Goal: Book appointment/travel/reservation

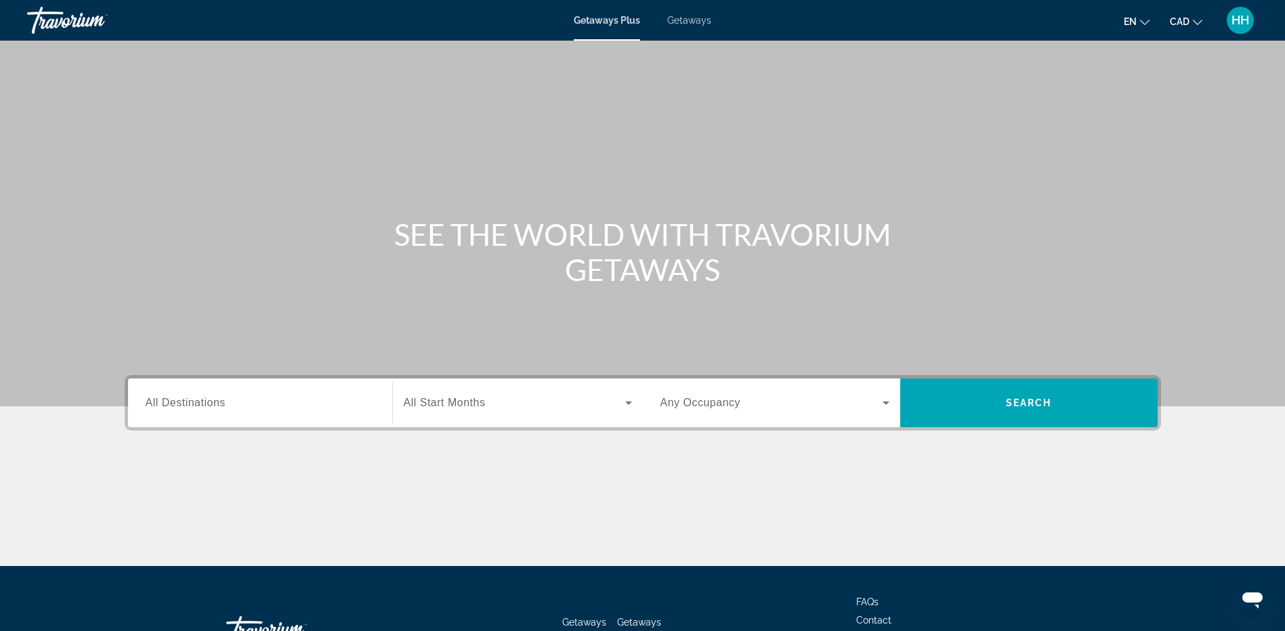
click at [206, 400] on span "All Destinations" at bounding box center [186, 403] width 80 height 12
click at [206, 400] on input "Destination All Destinations" at bounding box center [260, 404] width 229 height 16
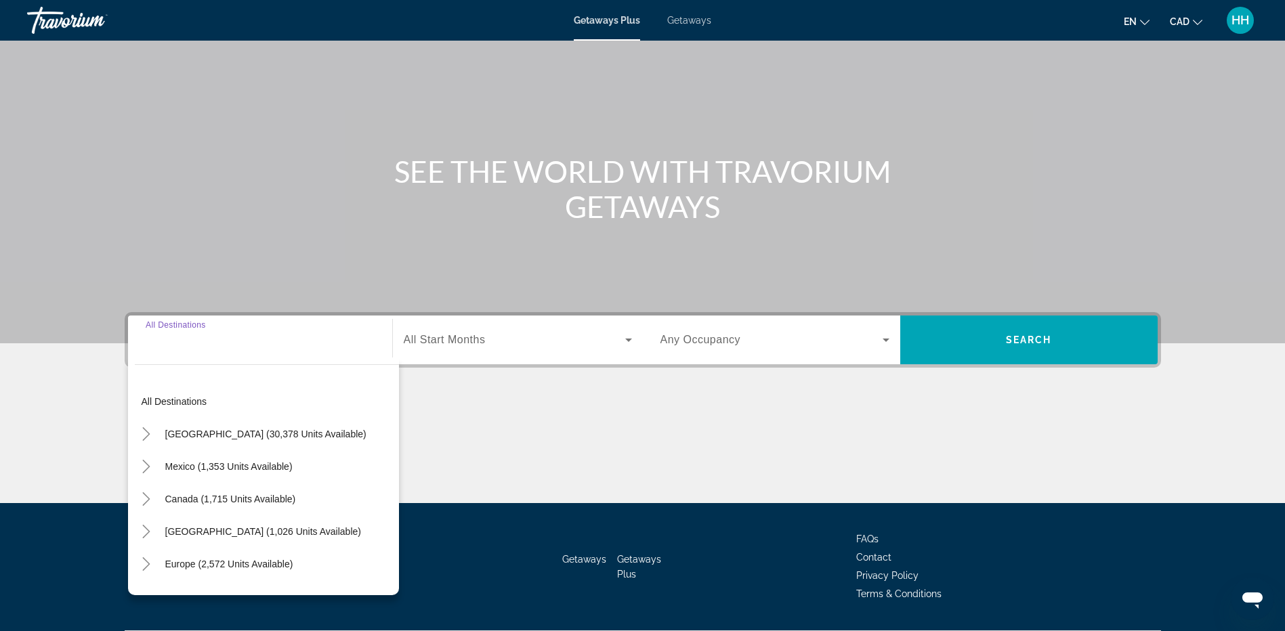
scroll to position [101, 0]
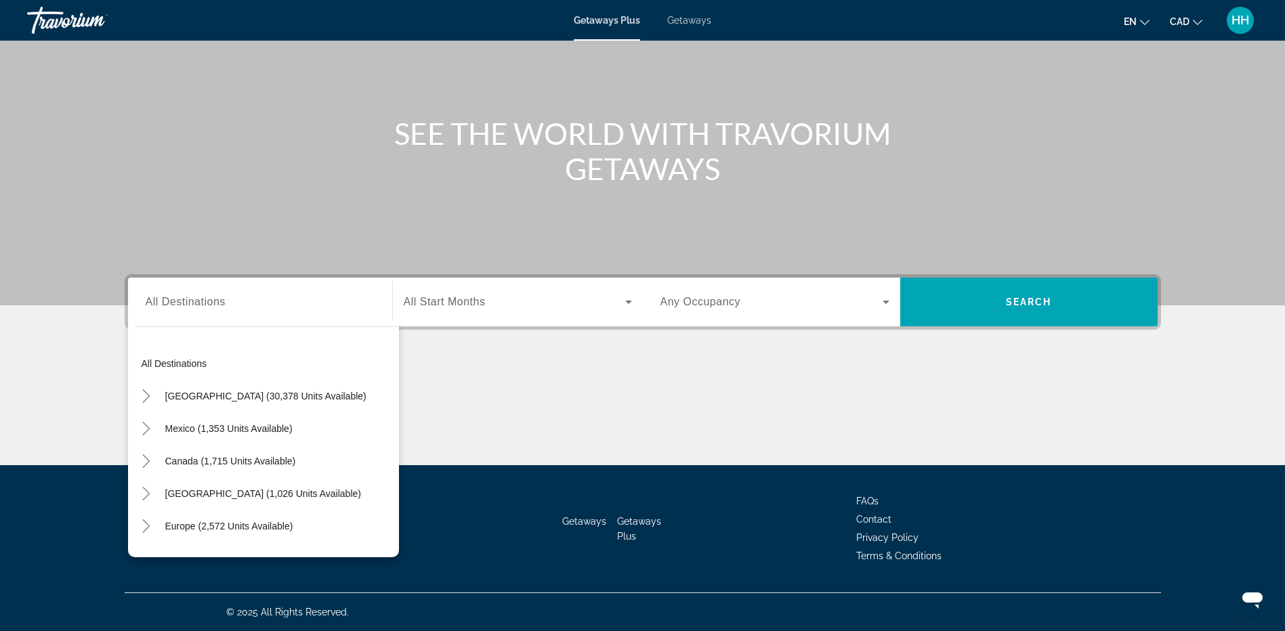
click at [316, 200] on div "Main content" at bounding box center [642, 102] width 1285 height 406
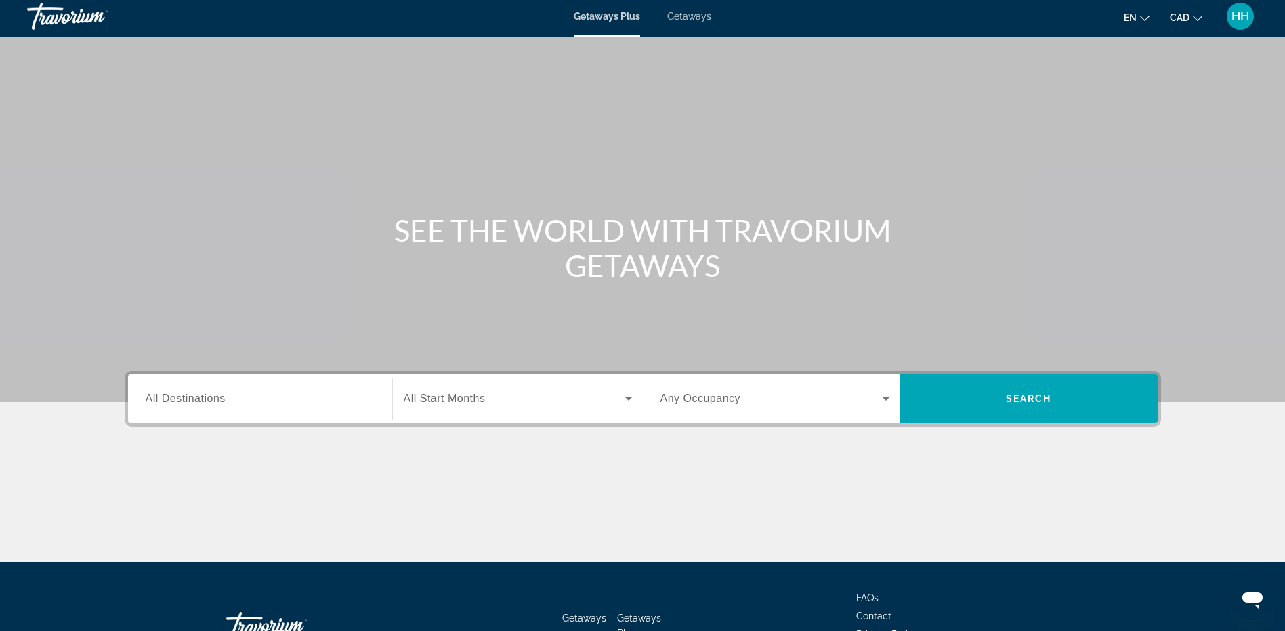
scroll to position [0, 0]
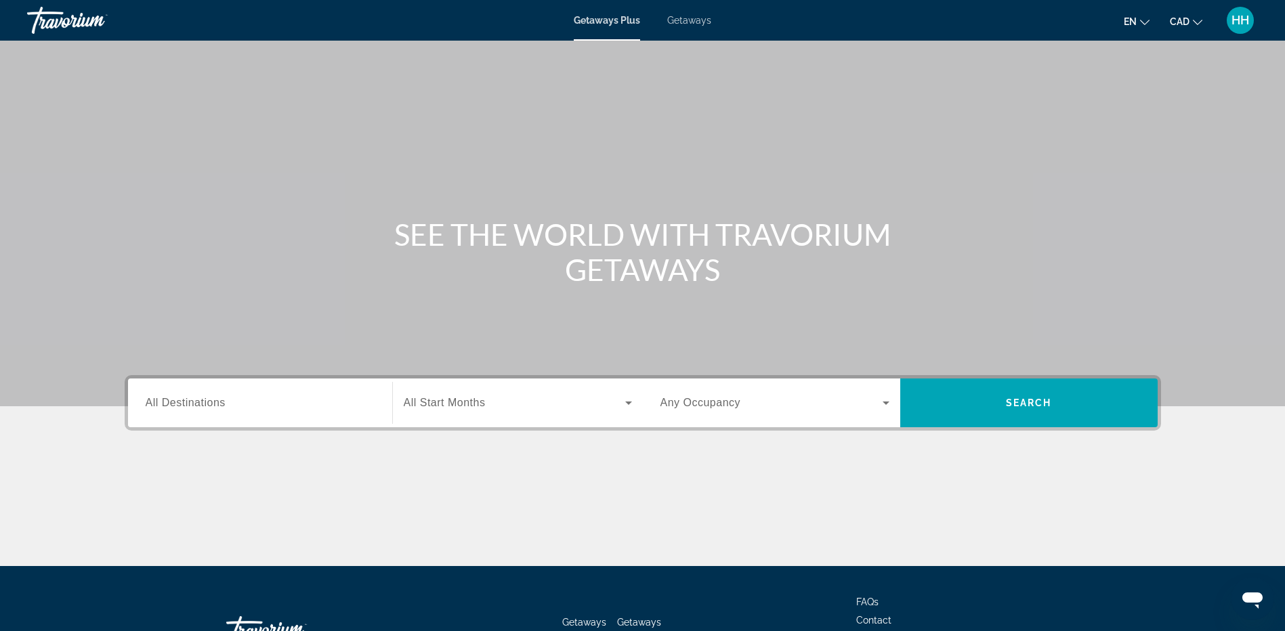
click at [204, 406] on span "All Destinations" at bounding box center [186, 403] width 80 height 12
click at [204, 406] on input "Destination All Destinations" at bounding box center [260, 404] width 229 height 16
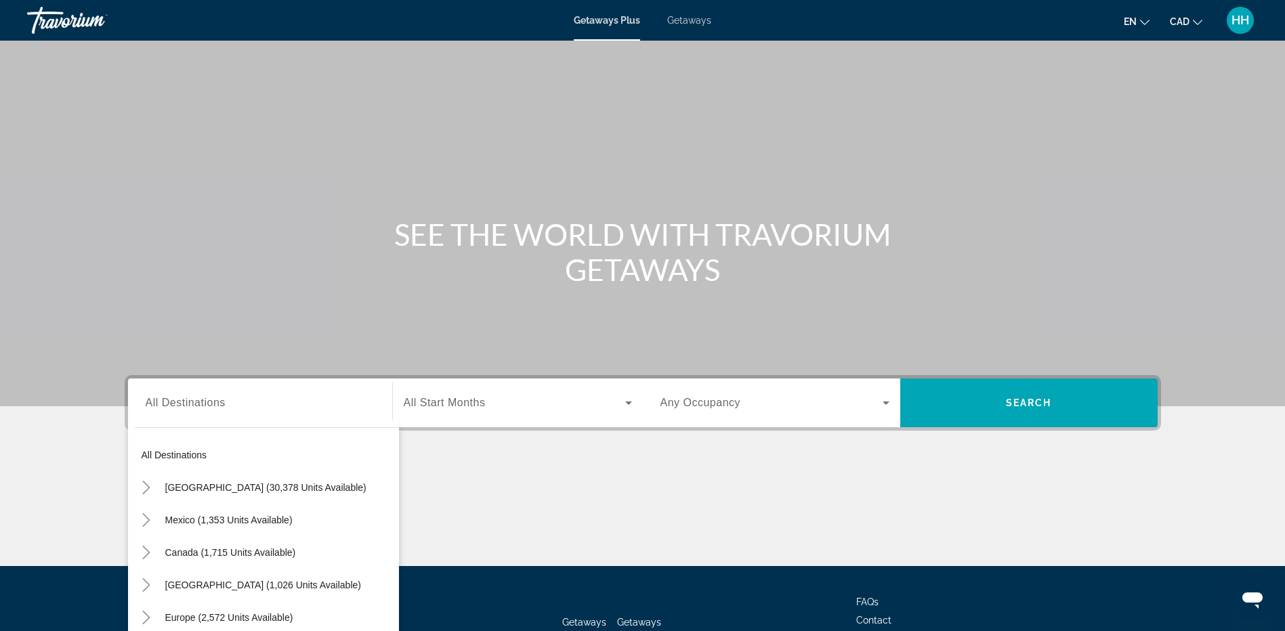
scroll to position [15, 0]
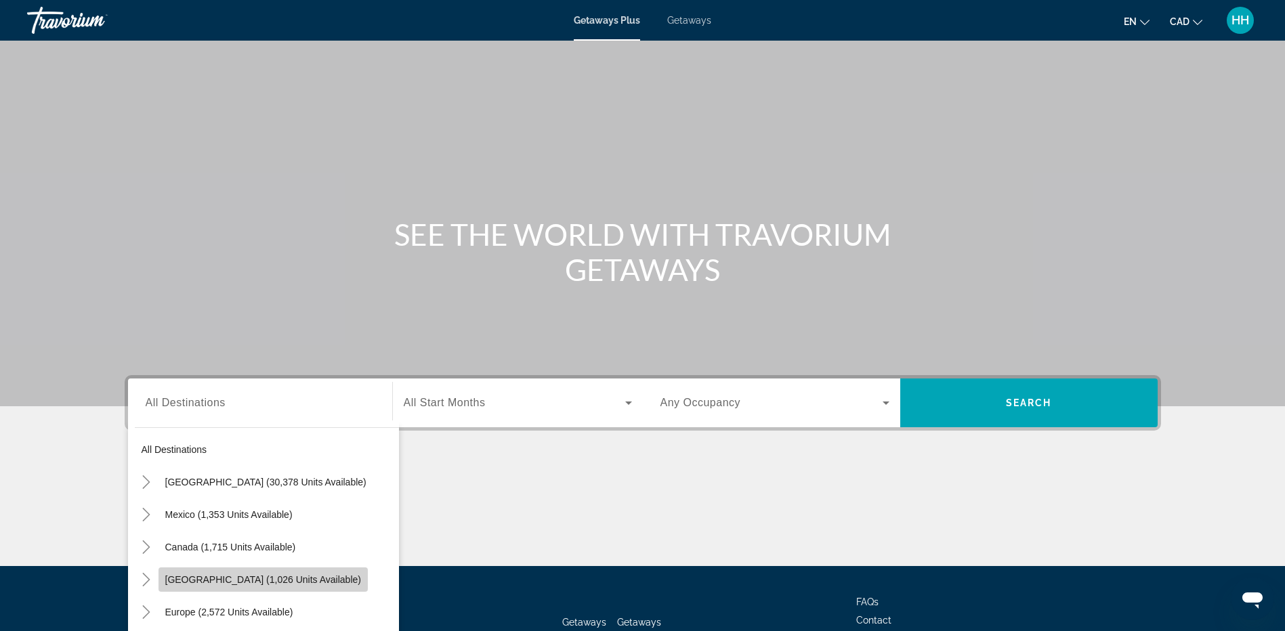
click at [272, 580] on span "[GEOGRAPHIC_DATA] (1,026 units available)" at bounding box center [263, 579] width 196 height 11
type input "**********"
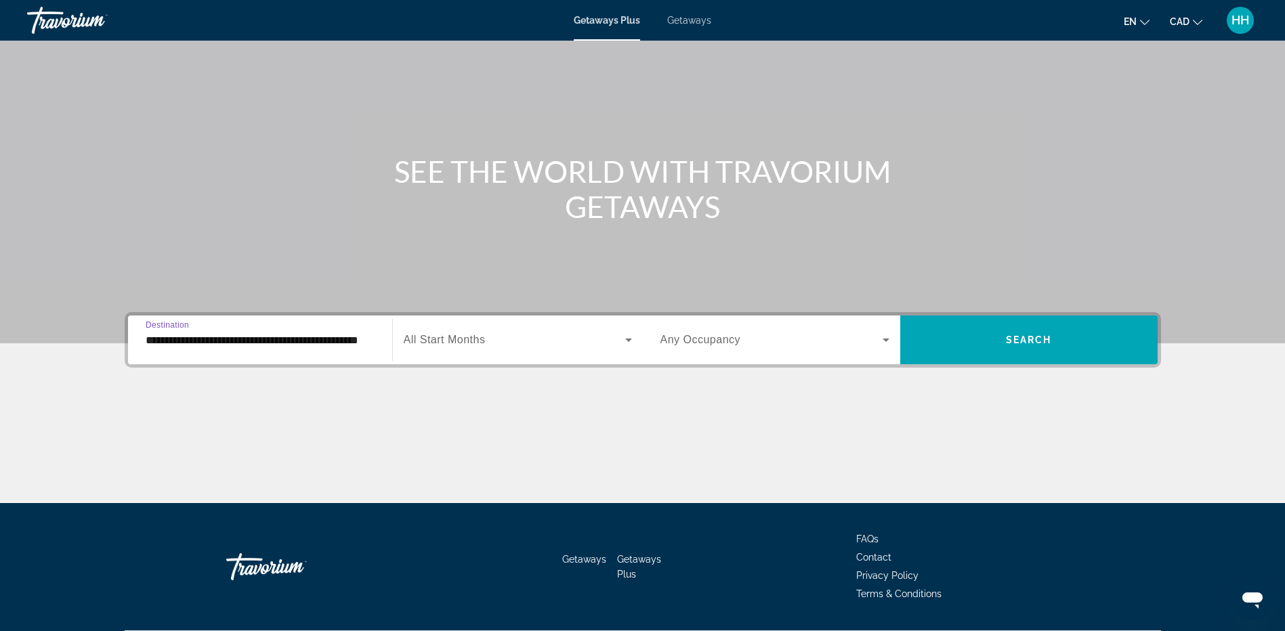
scroll to position [101, 0]
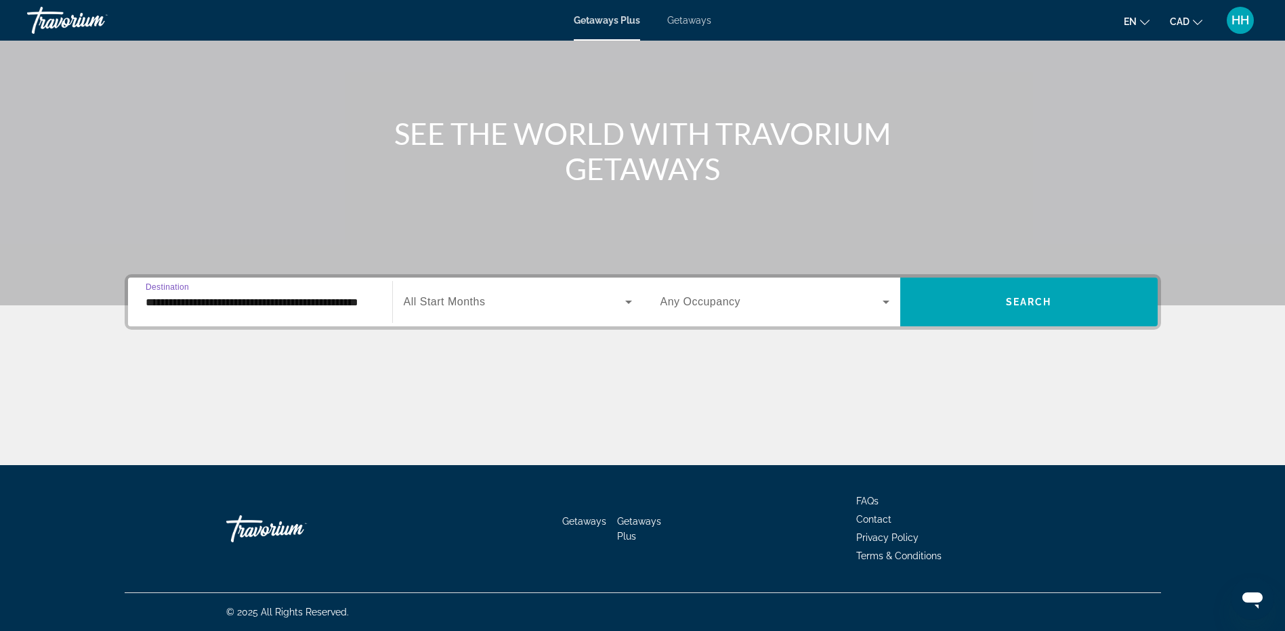
click at [532, 314] on div "Search widget" at bounding box center [518, 302] width 228 height 38
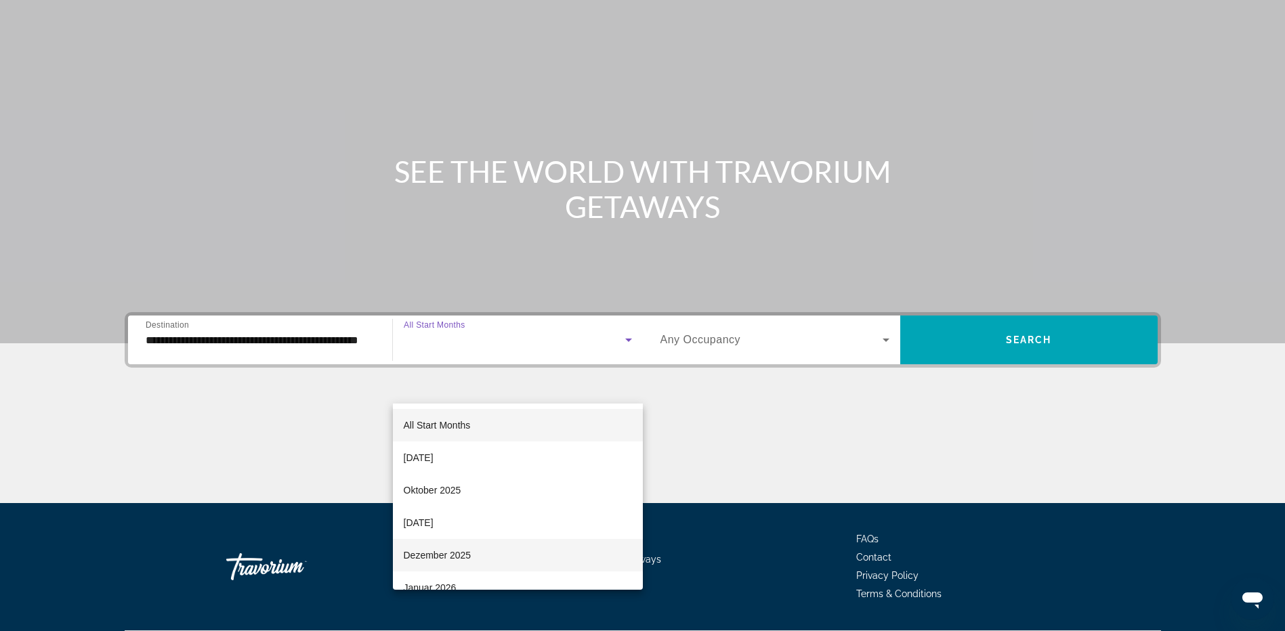
scroll to position [0, 0]
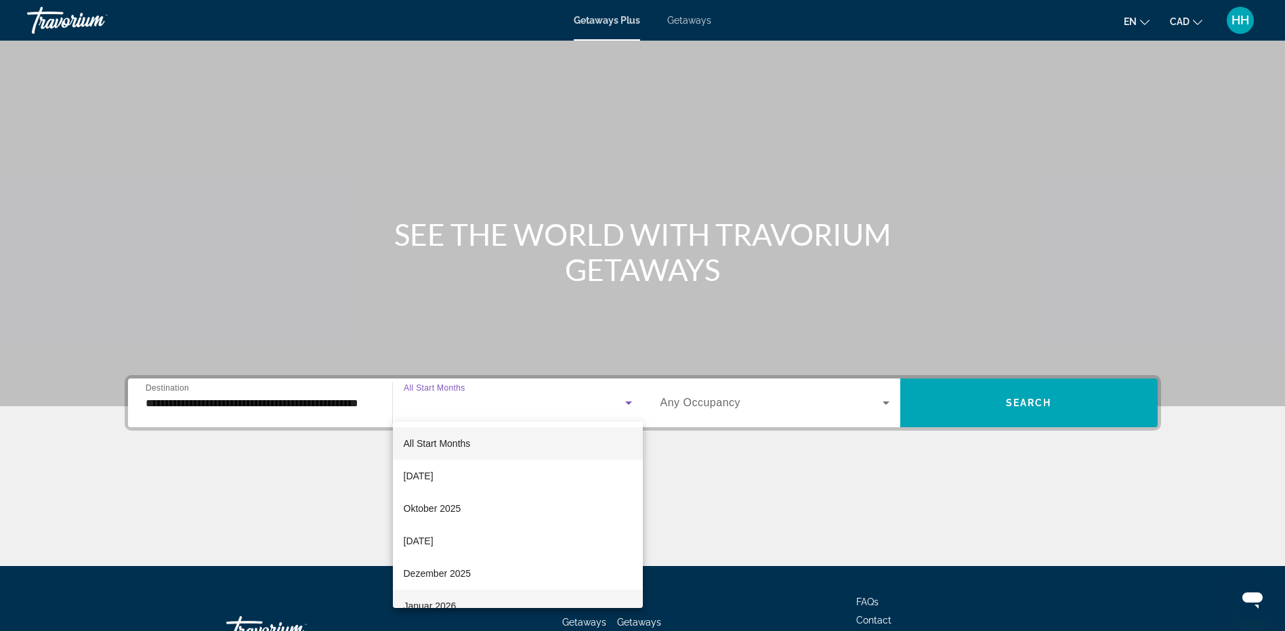
click at [468, 599] on mat-option "Januar 2026" at bounding box center [518, 606] width 250 height 33
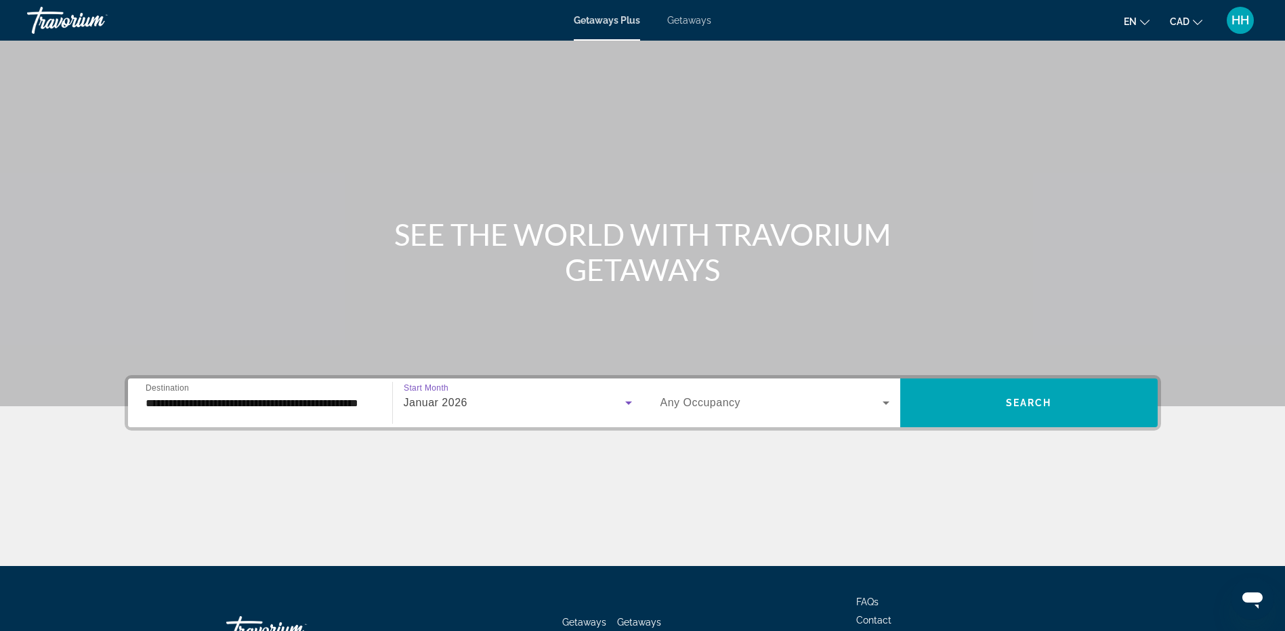
click at [802, 408] on span "Search widget" at bounding box center [771, 403] width 222 height 16
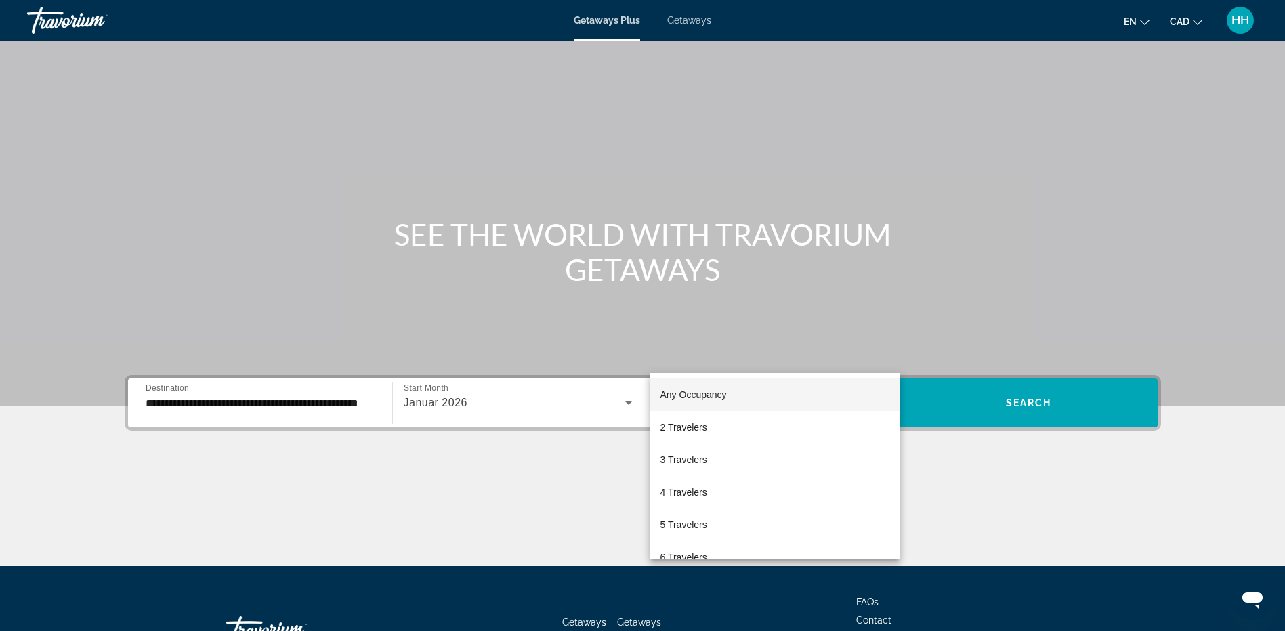
scroll to position [101, 0]
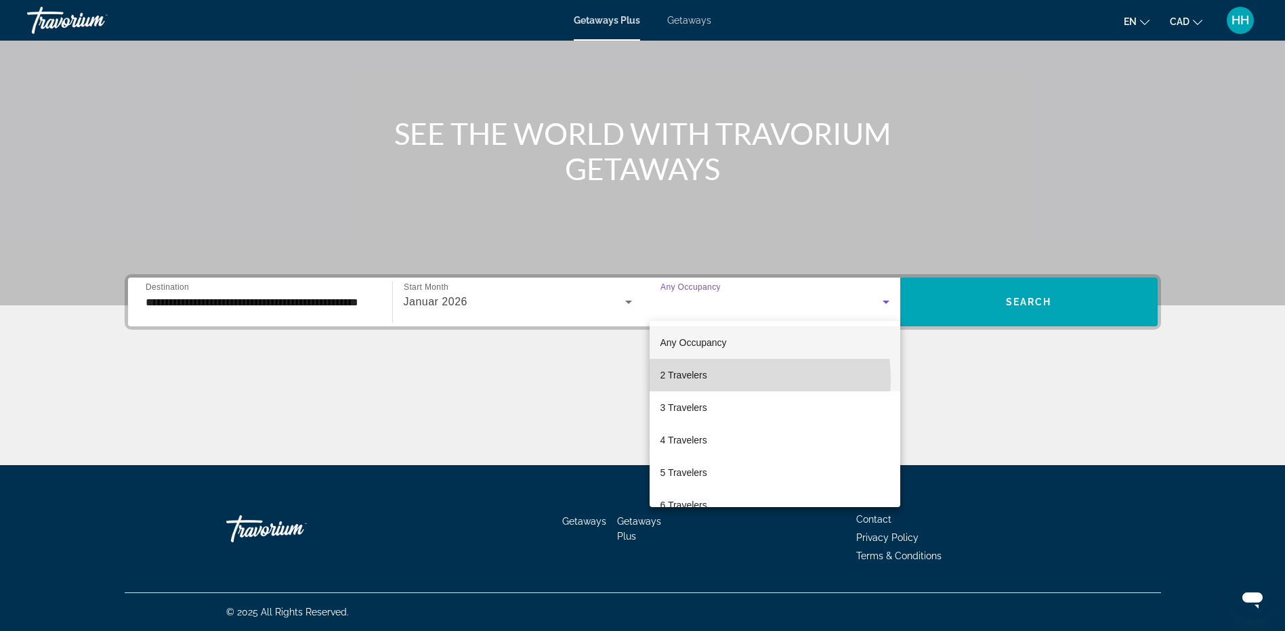
click at [738, 379] on mat-option "2 Travelers" at bounding box center [775, 375] width 251 height 33
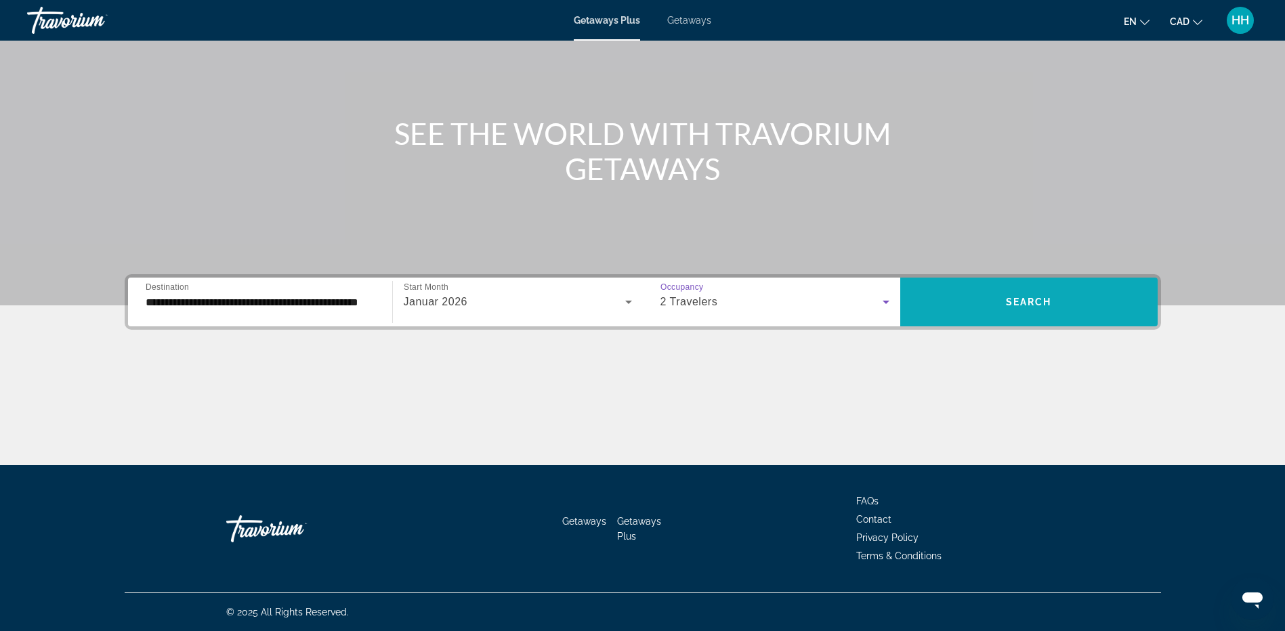
click at [1017, 317] on span "Search widget" at bounding box center [1028, 302] width 257 height 33
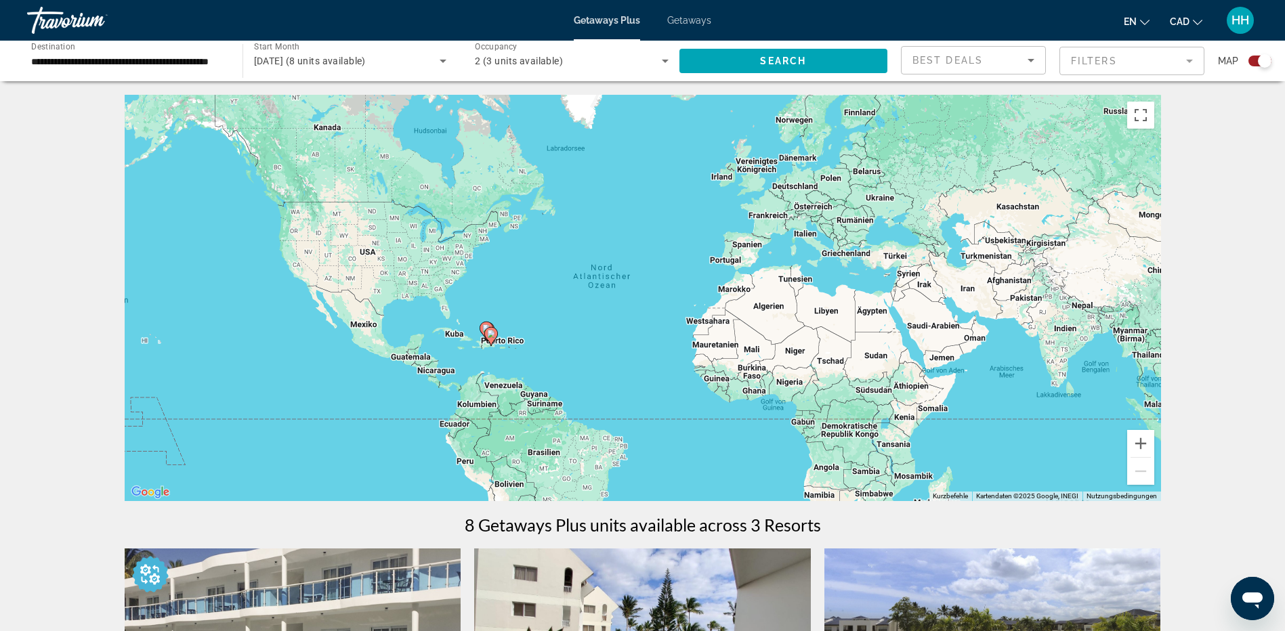
click at [675, 20] on span "Getaways" at bounding box center [689, 20] width 44 height 11
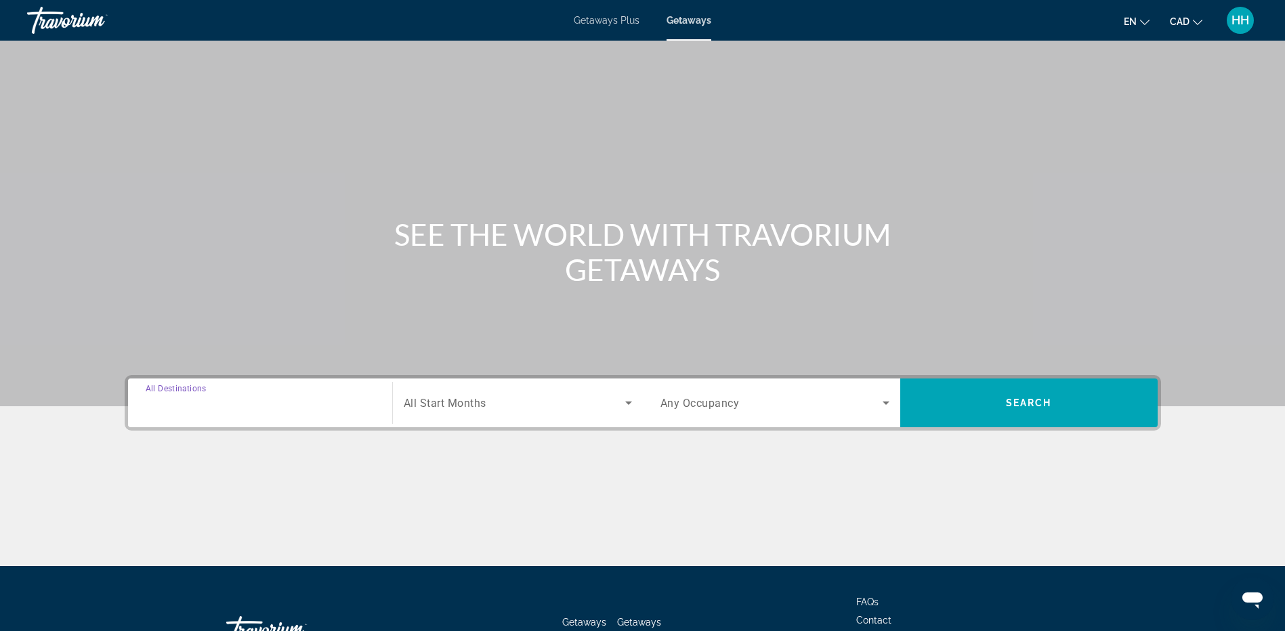
click at [226, 402] on input "Destination All Destinations" at bounding box center [260, 404] width 229 height 16
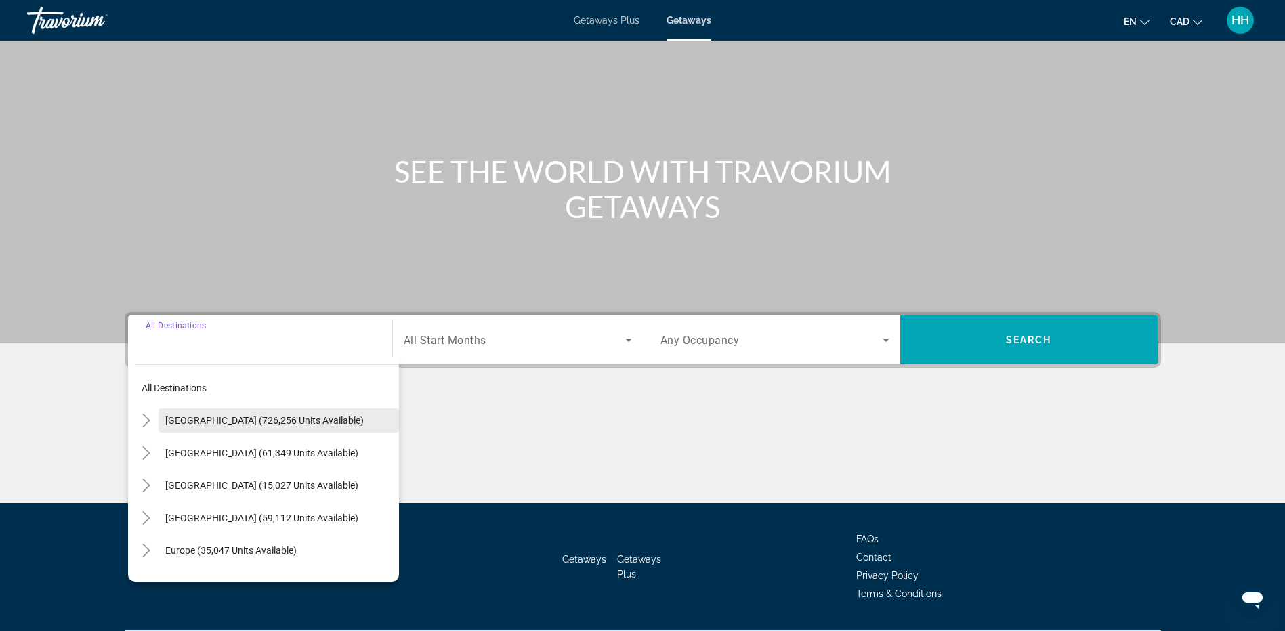
scroll to position [101, 0]
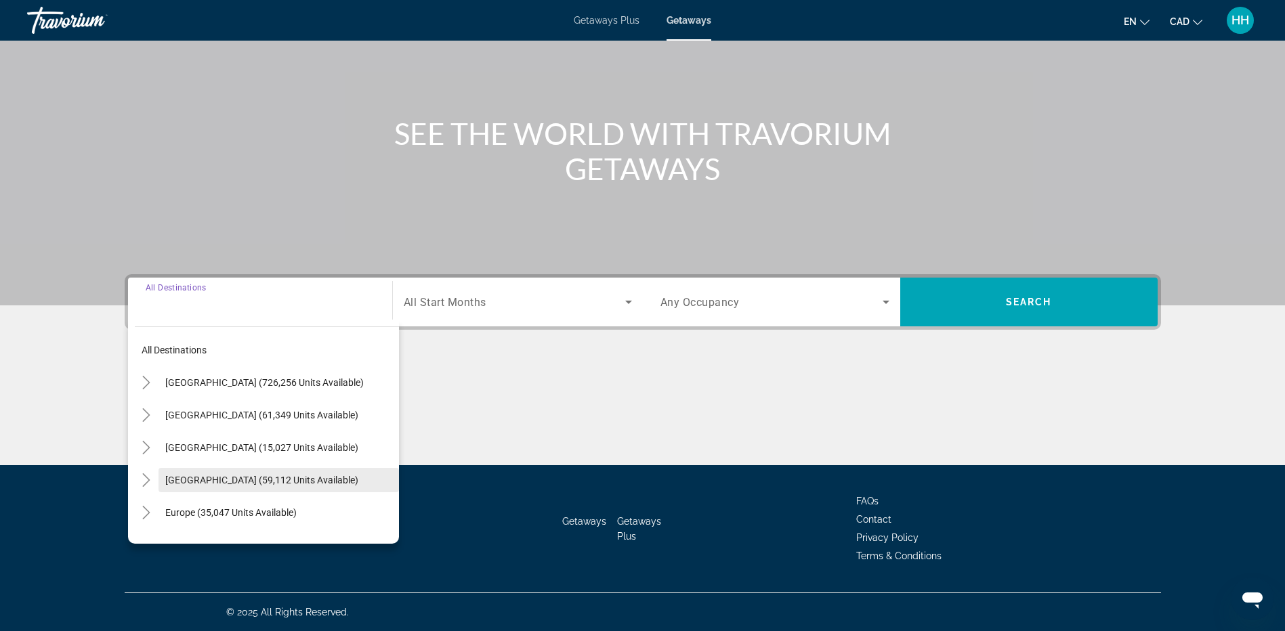
click at [255, 476] on span "Caribbean & Atlantic Islands (59,112 units available)" at bounding box center [261, 480] width 193 height 11
type input "**********"
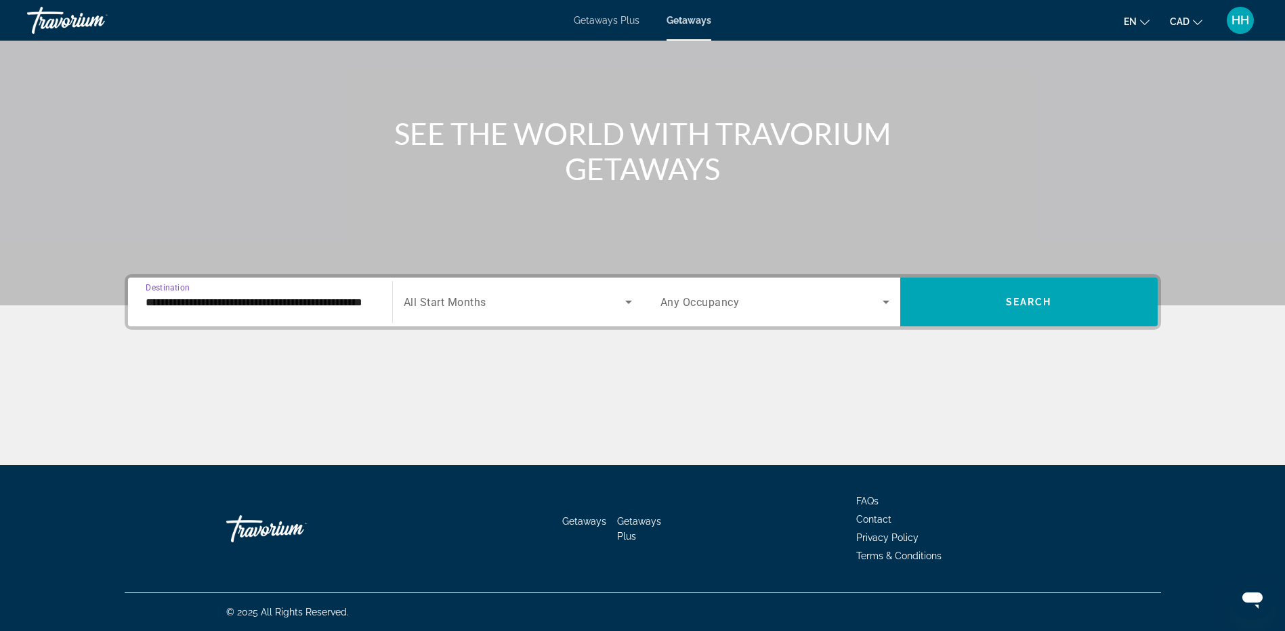
click at [493, 292] on div "Search widget" at bounding box center [518, 302] width 228 height 38
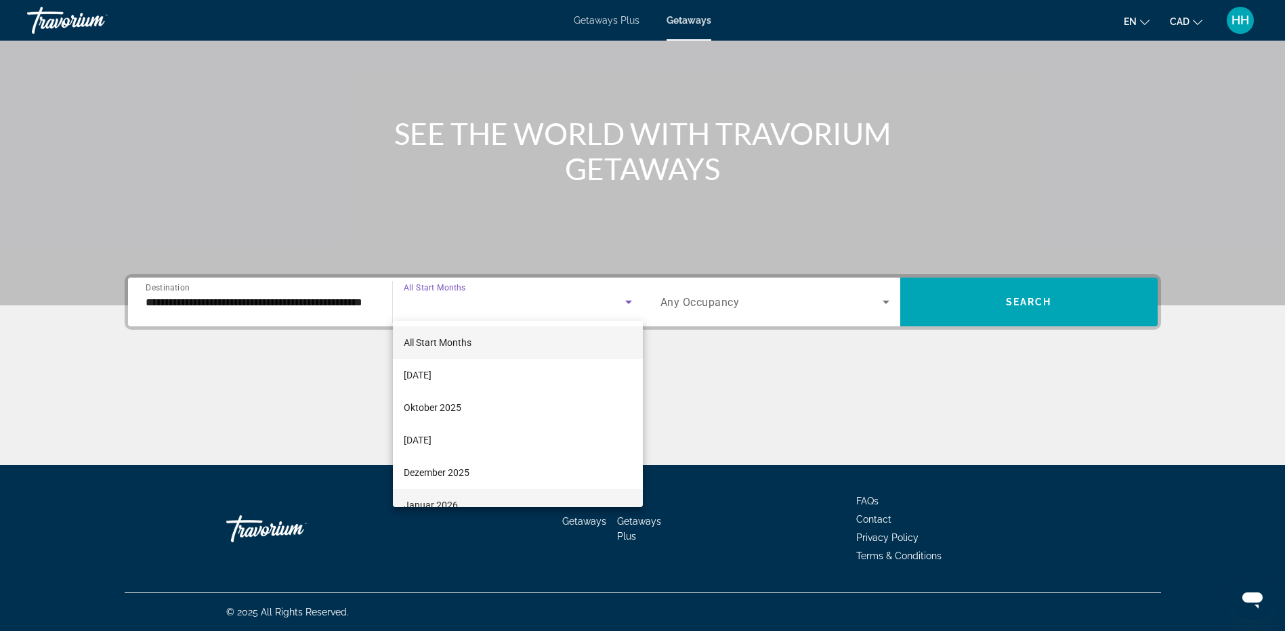
click at [494, 501] on mat-option "Januar 2026" at bounding box center [518, 505] width 250 height 33
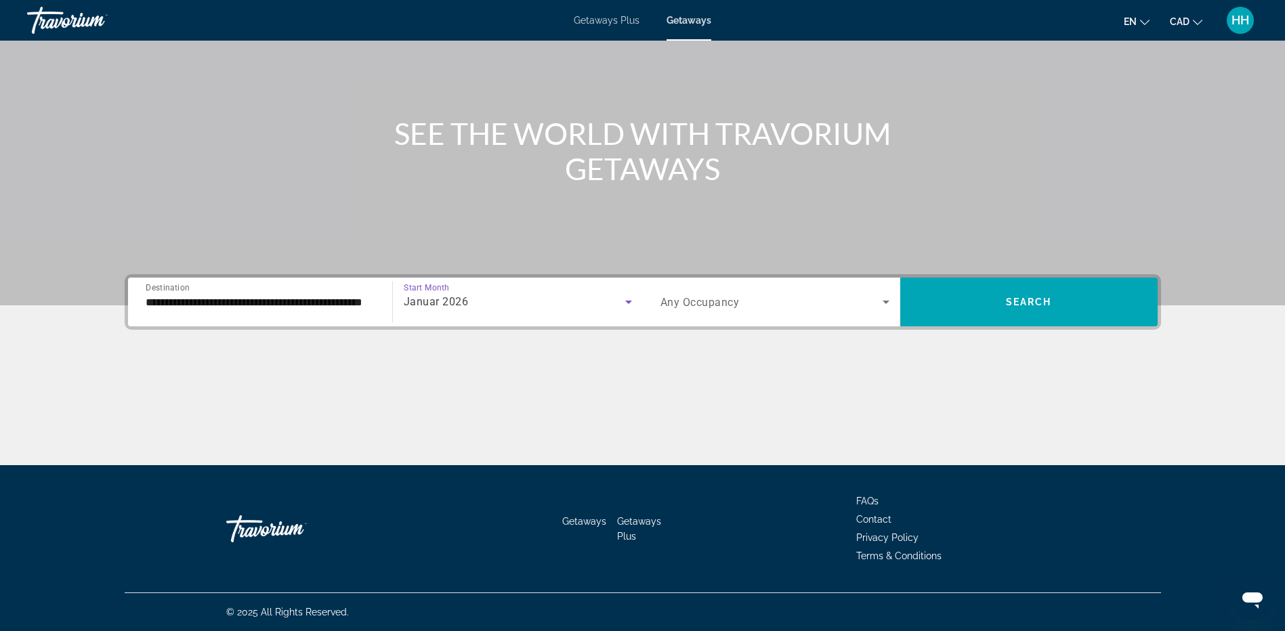
click at [731, 299] on span "Any Occupancy" at bounding box center [699, 302] width 79 height 13
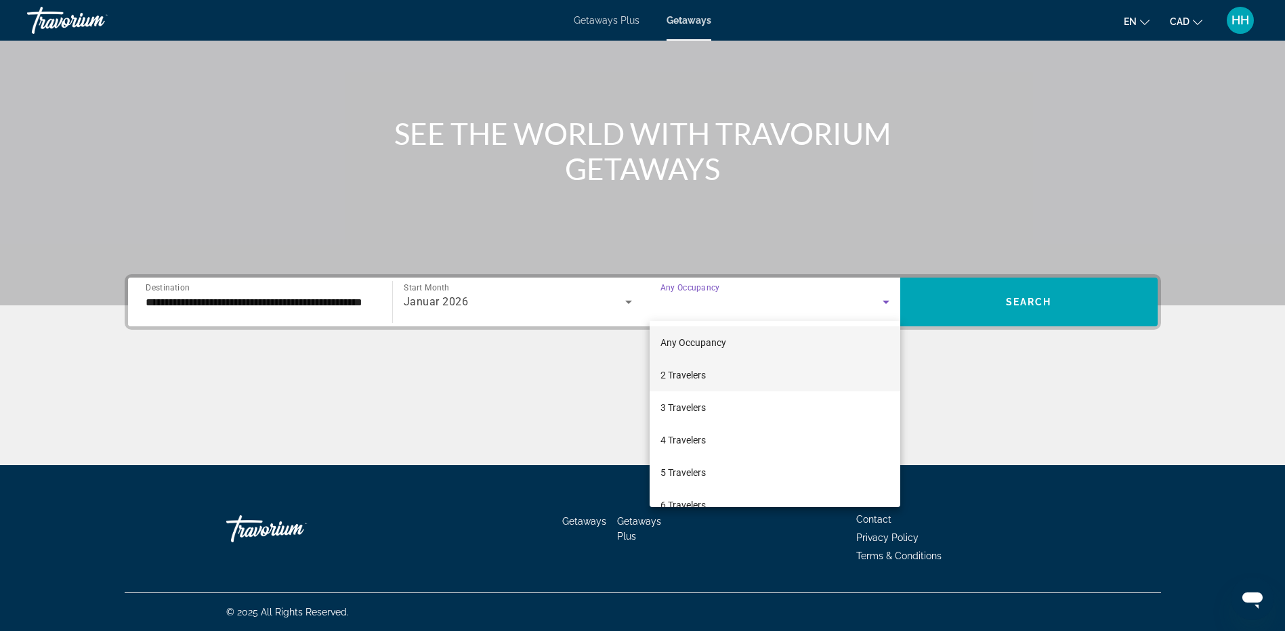
click at [719, 370] on mat-option "2 Travelers" at bounding box center [775, 375] width 251 height 33
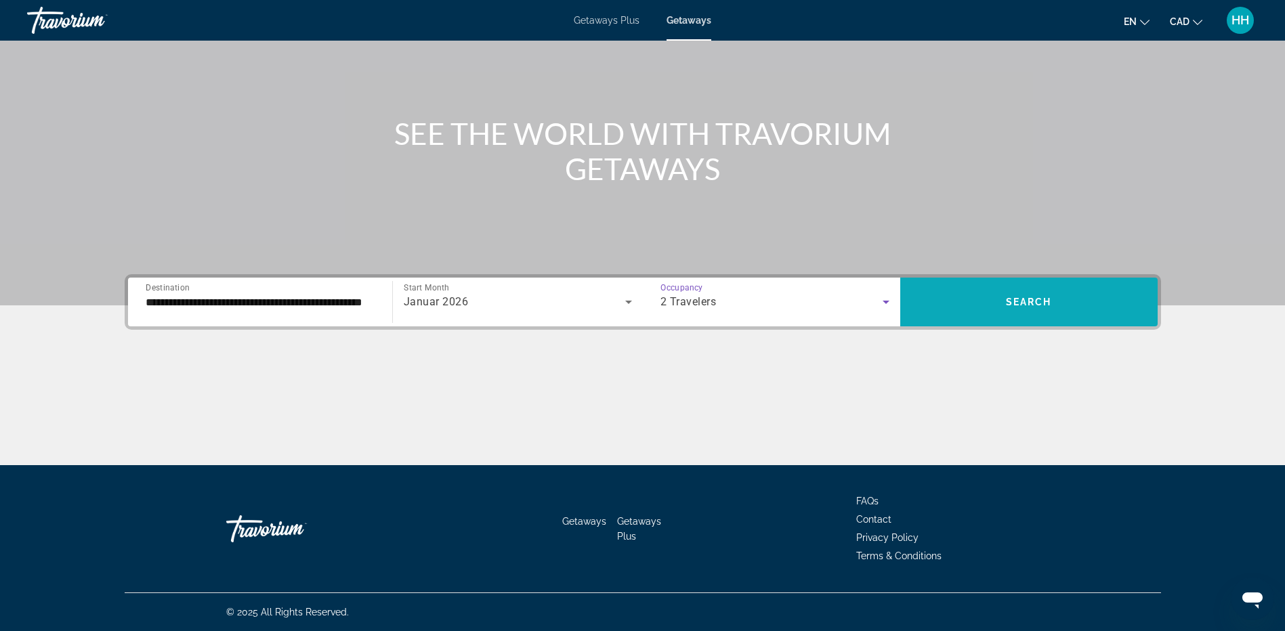
click at [1032, 303] on span "Search" at bounding box center [1029, 302] width 46 height 11
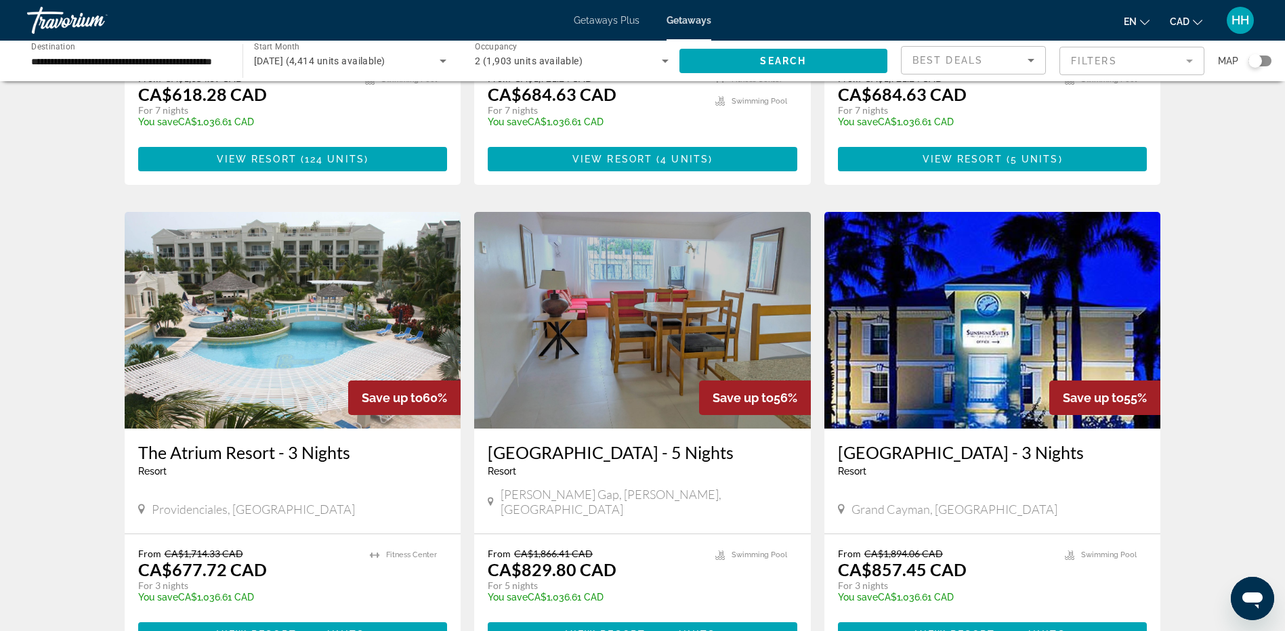
scroll to position [1422, 0]
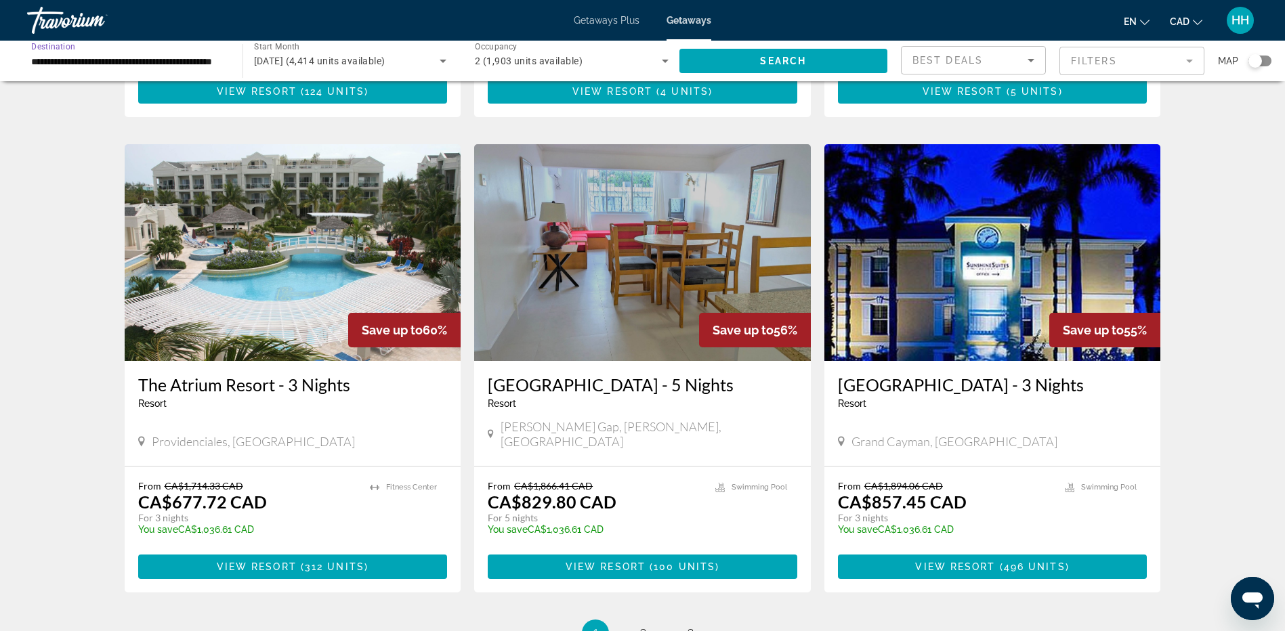
click at [206, 59] on input "**********" at bounding box center [128, 62] width 194 height 16
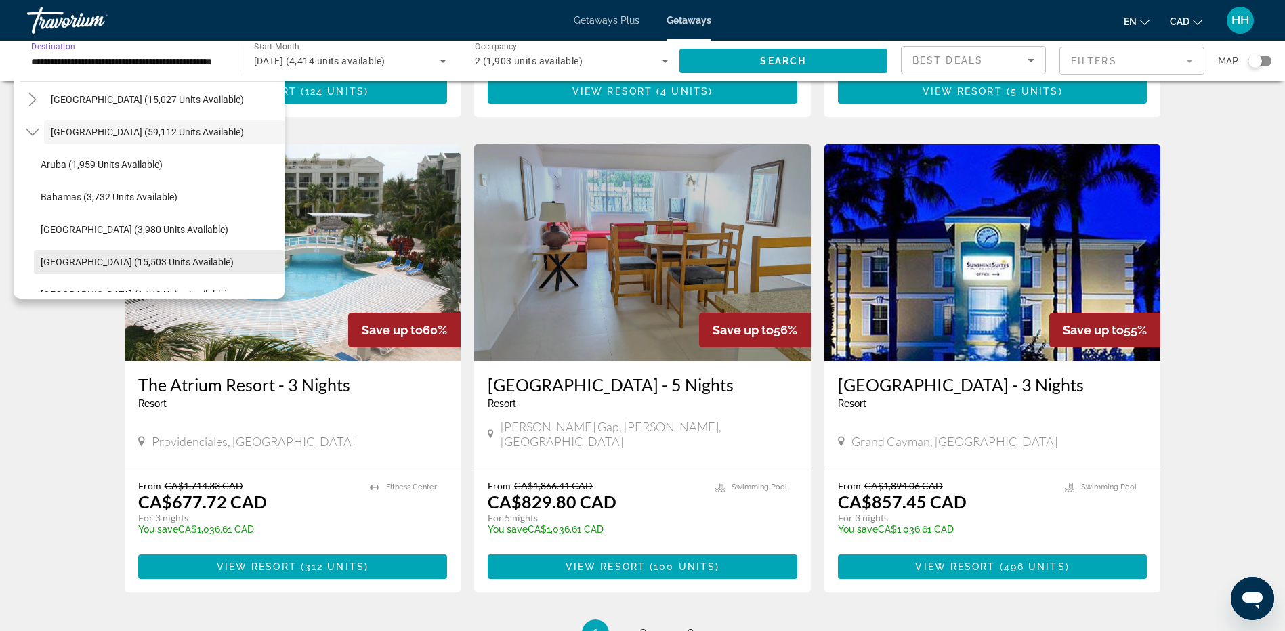
scroll to position [135, 0]
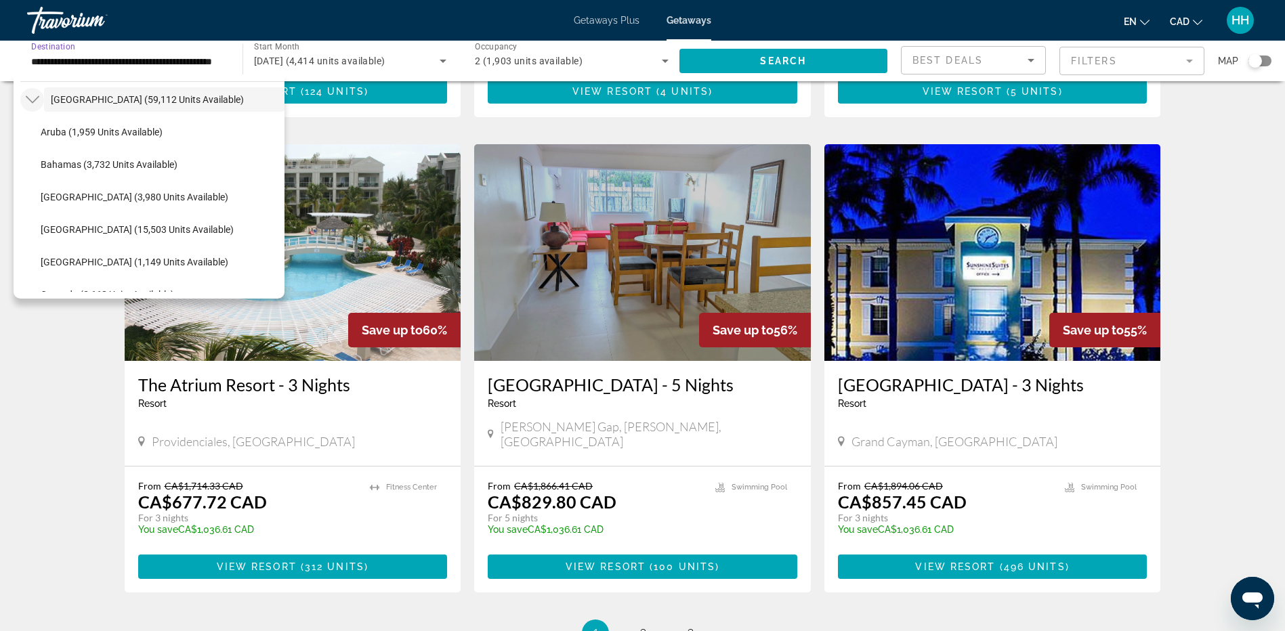
click at [39, 102] on icon "Toggle Caribbean & Atlantic Islands (59,112 units available)" at bounding box center [33, 100] width 14 height 14
click at [35, 131] on icon "Toggle Europe (35,047 units available)" at bounding box center [33, 132] width 14 height 14
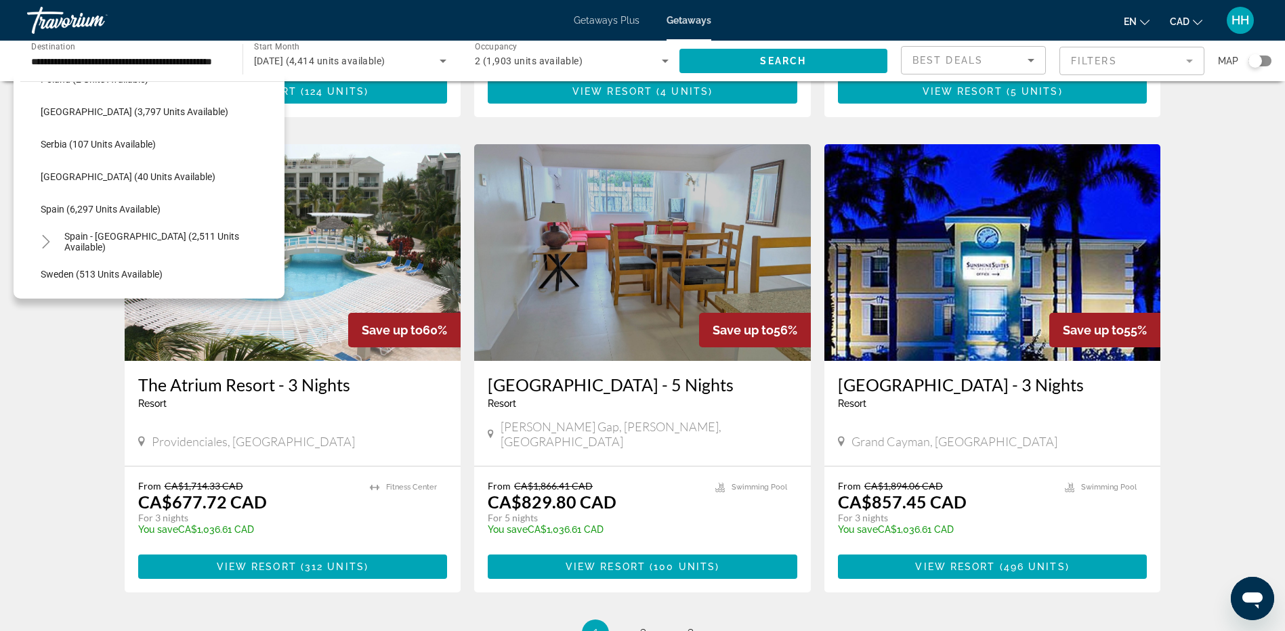
scroll to position [711, 0]
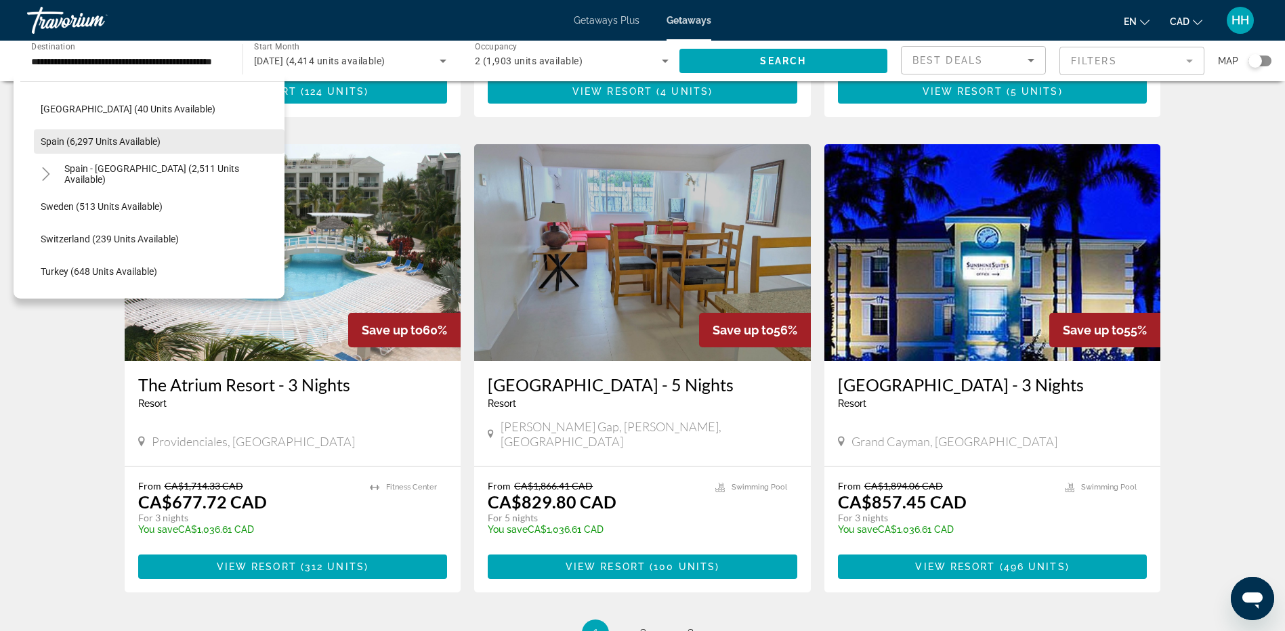
click at [104, 144] on span "Spain (6,297 units available)" at bounding box center [101, 141] width 120 height 11
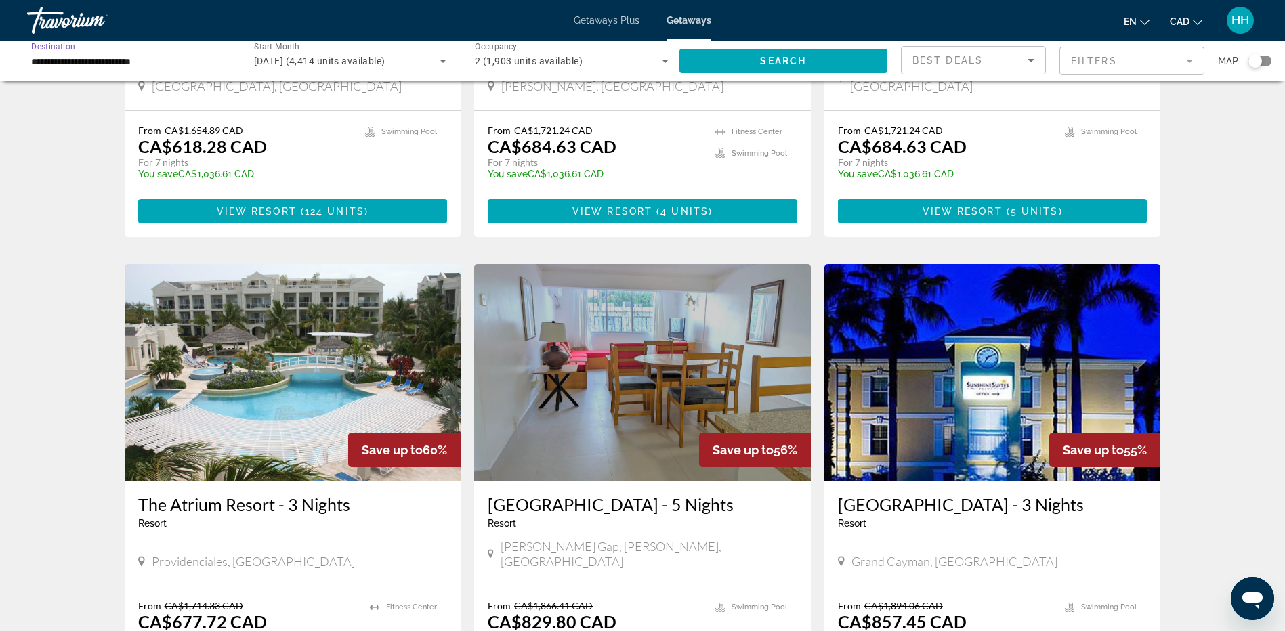
scroll to position [1287, 0]
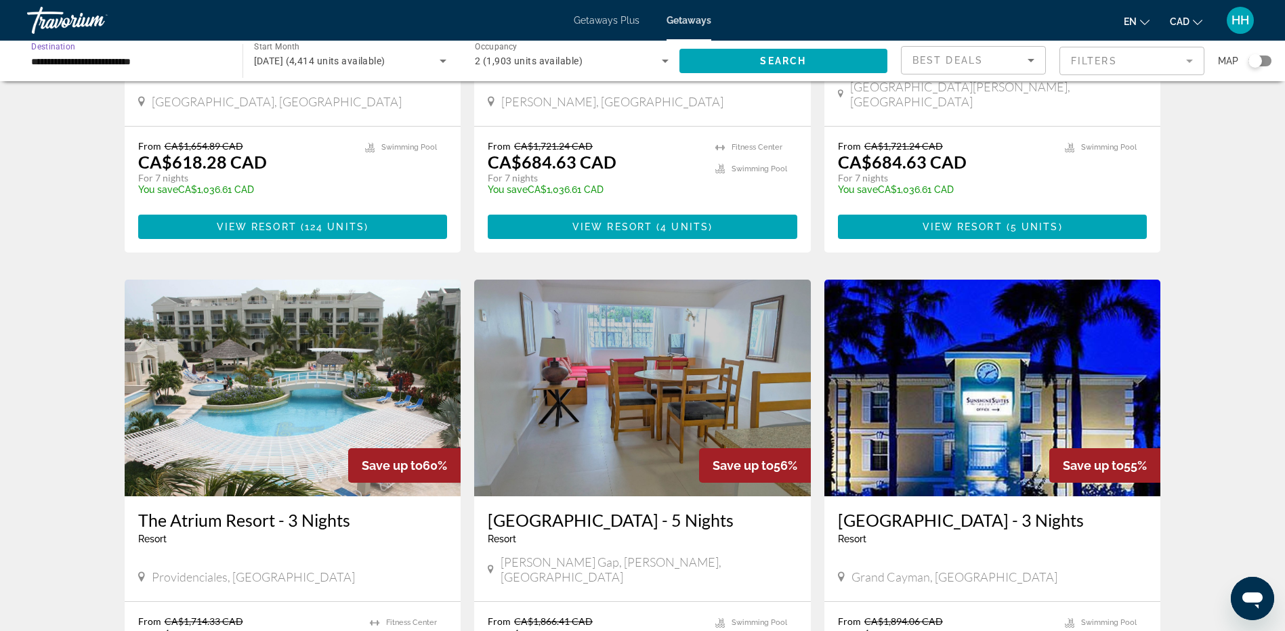
click at [123, 60] on input "**********" at bounding box center [128, 62] width 194 height 16
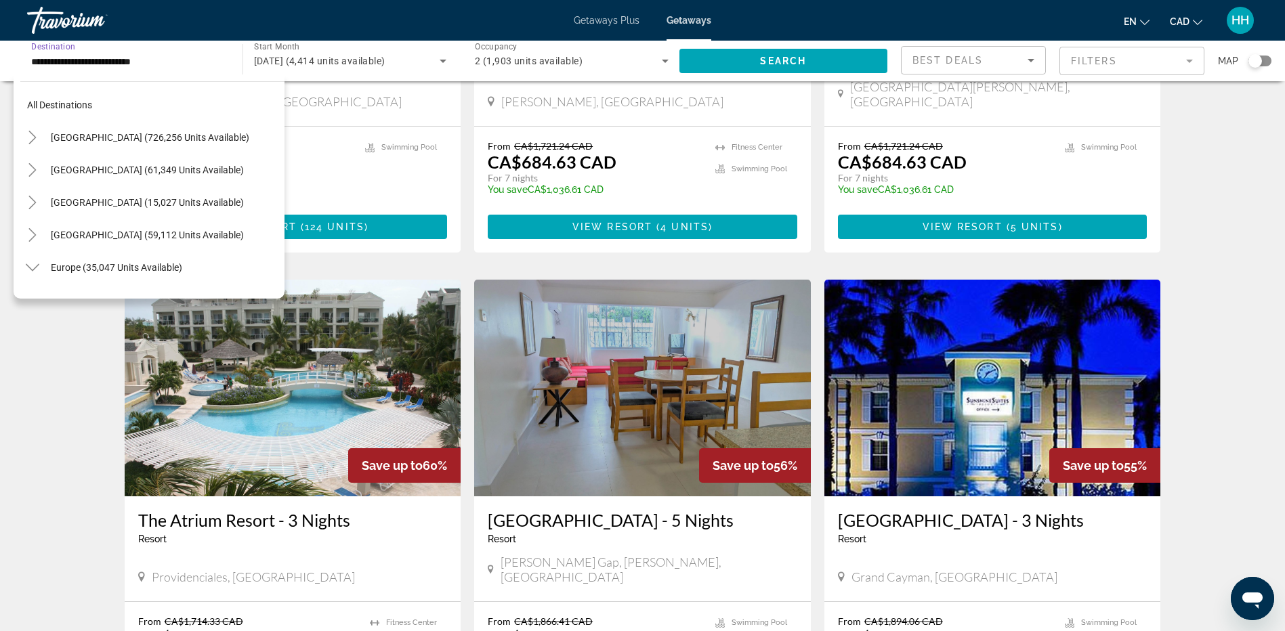
scroll to position [666, 0]
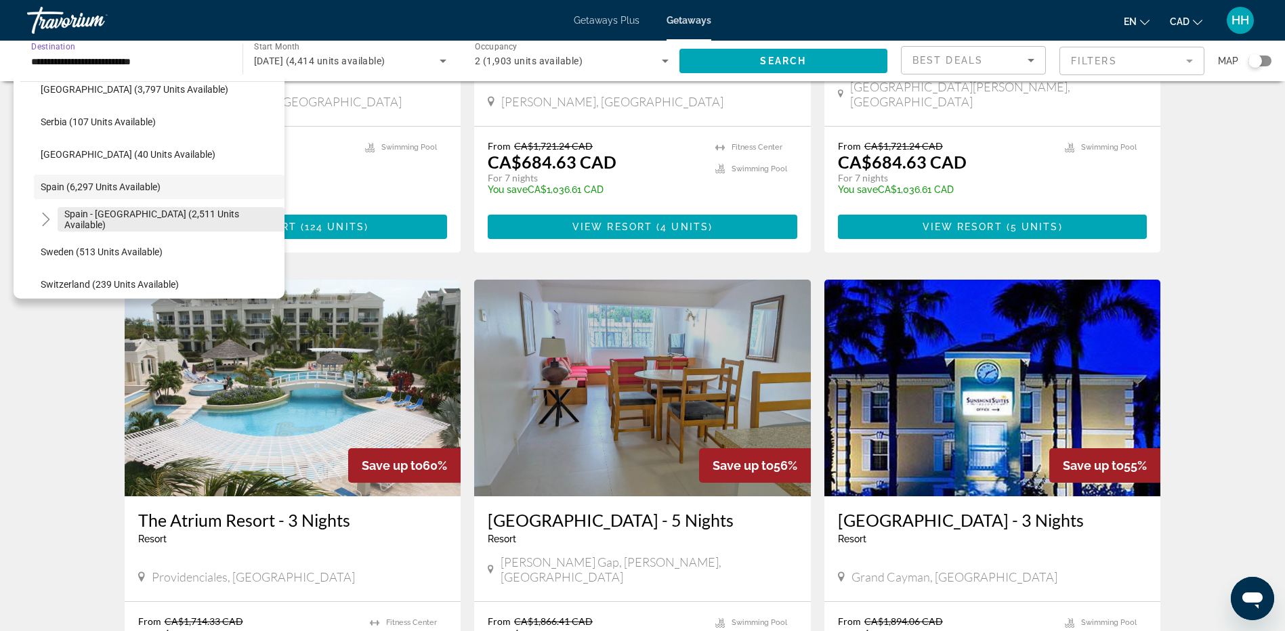
click at [146, 219] on span "Spain - Canary Islands (2,511 units available)" at bounding box center [170, 220] width 213 height 22
type input "**********"
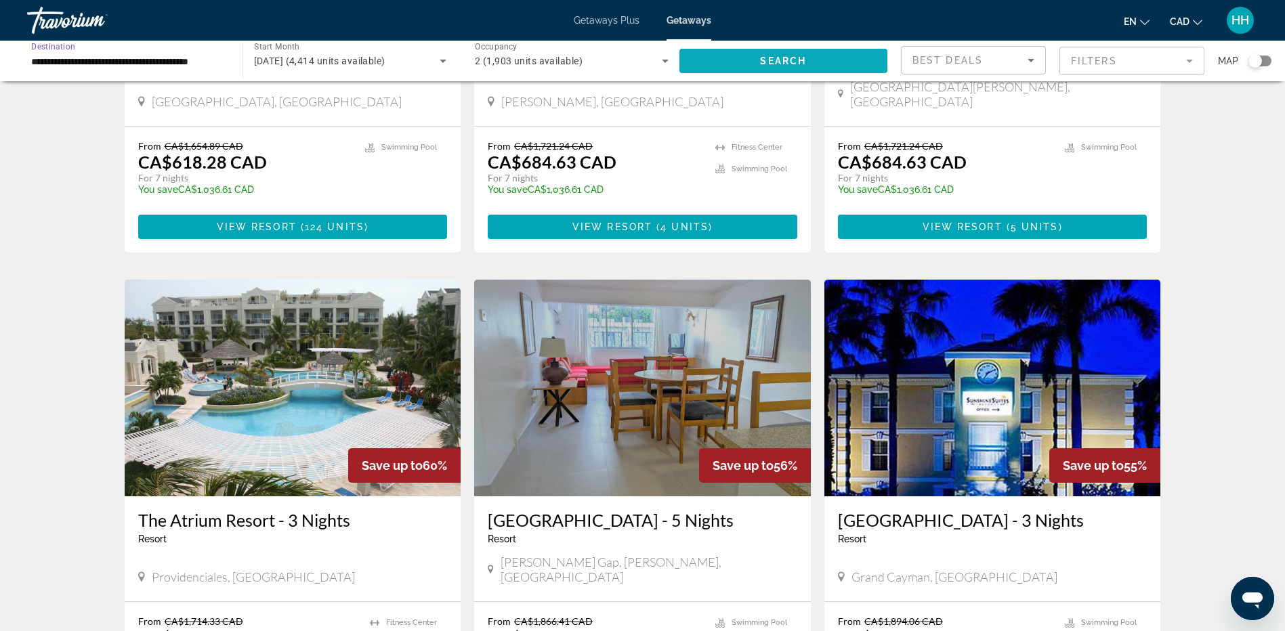
click at [763, 64] on span "Search" at bounding box center [783, 61] width 46 height 11
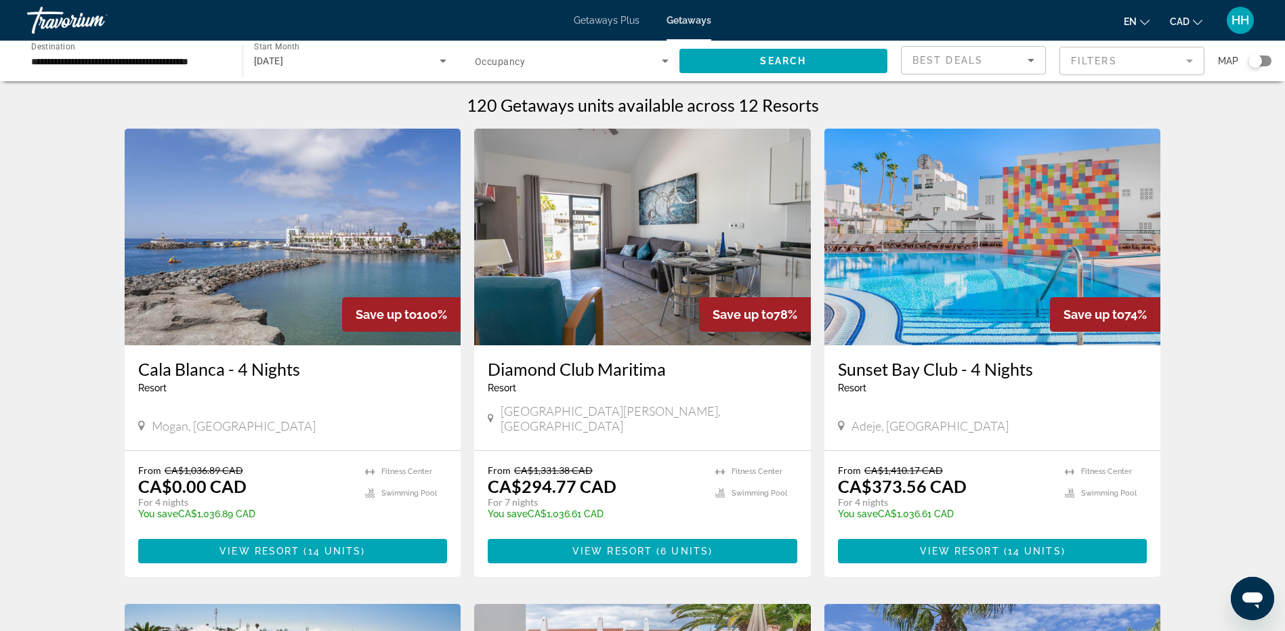
click at [322, 207] on img "Main content" at bounding box center [293, 237] width 337 height 217
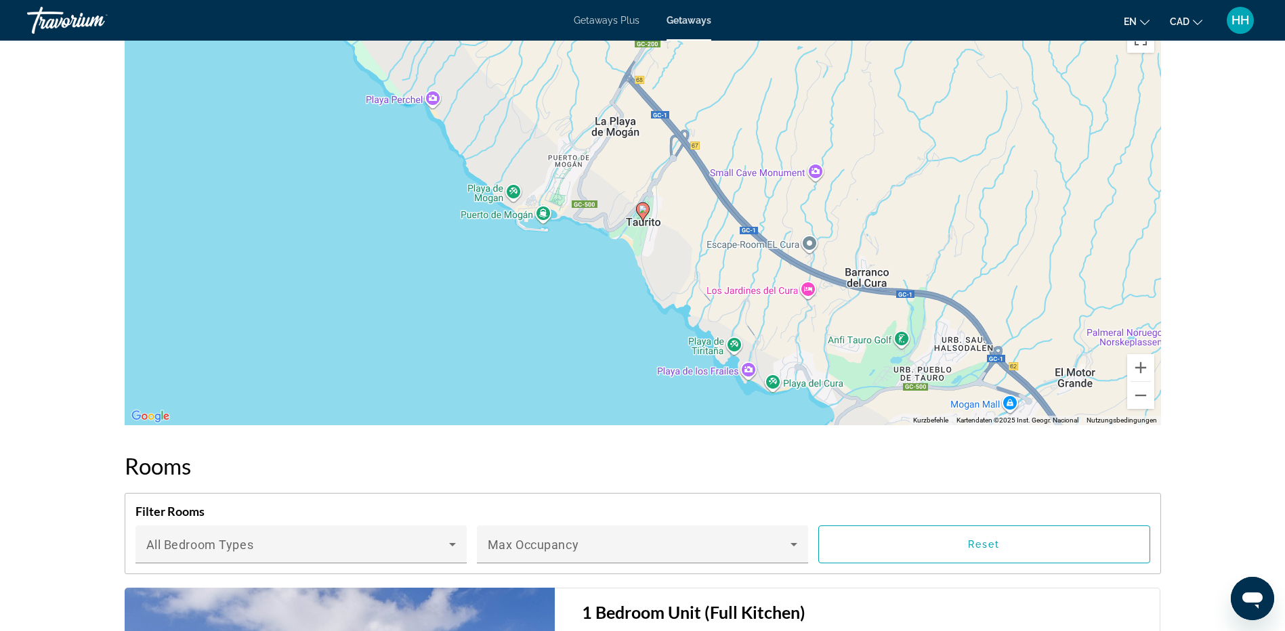
scroll to position [1964, 0]
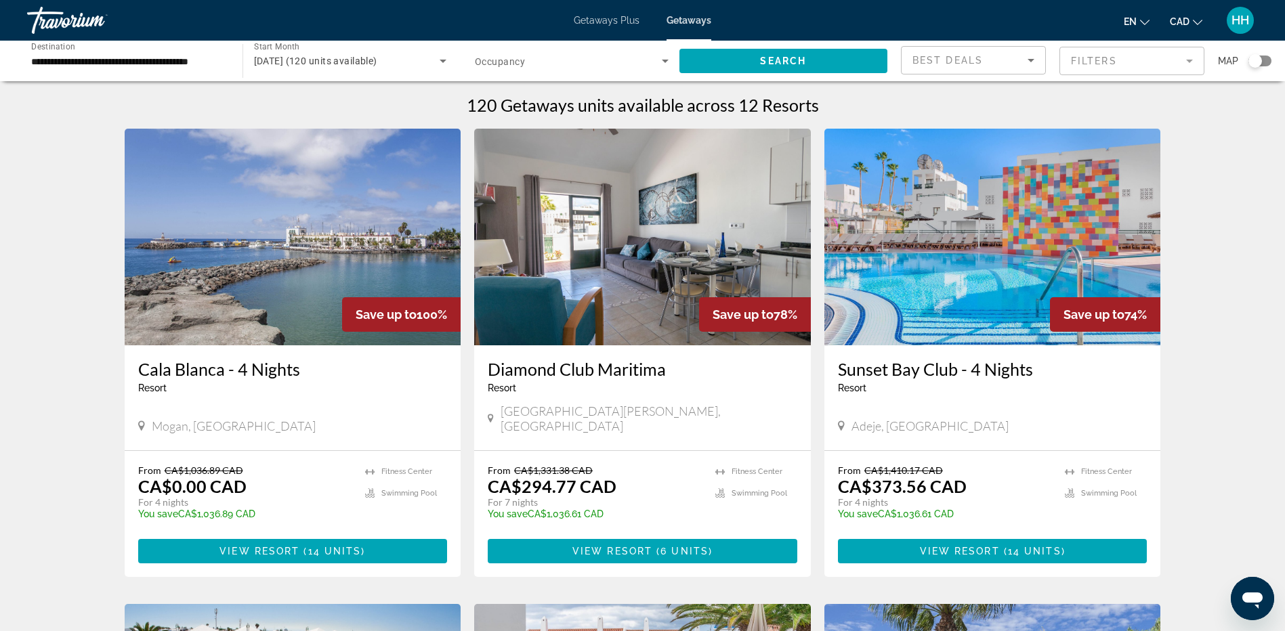
click at [377, 64] on span "January 2026 (120 units available)" at bounding box center [315, 61] width 123 height 11
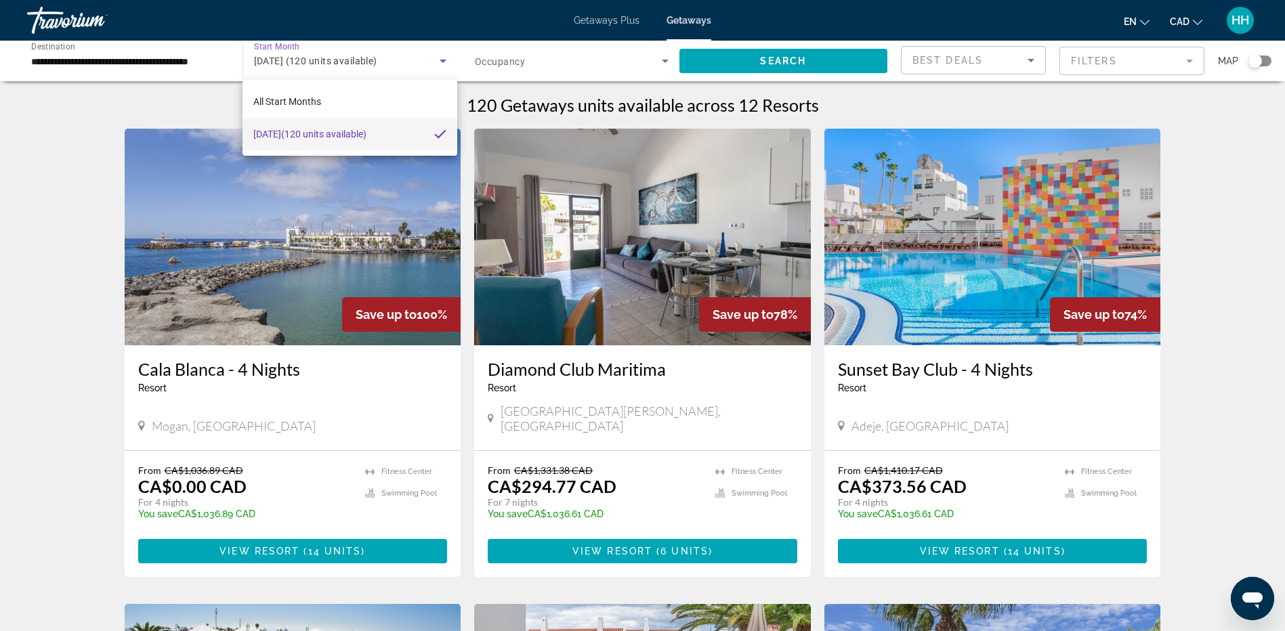
click at [1146, 58] on div at bounding box center [642, 315] width 1285 height 631
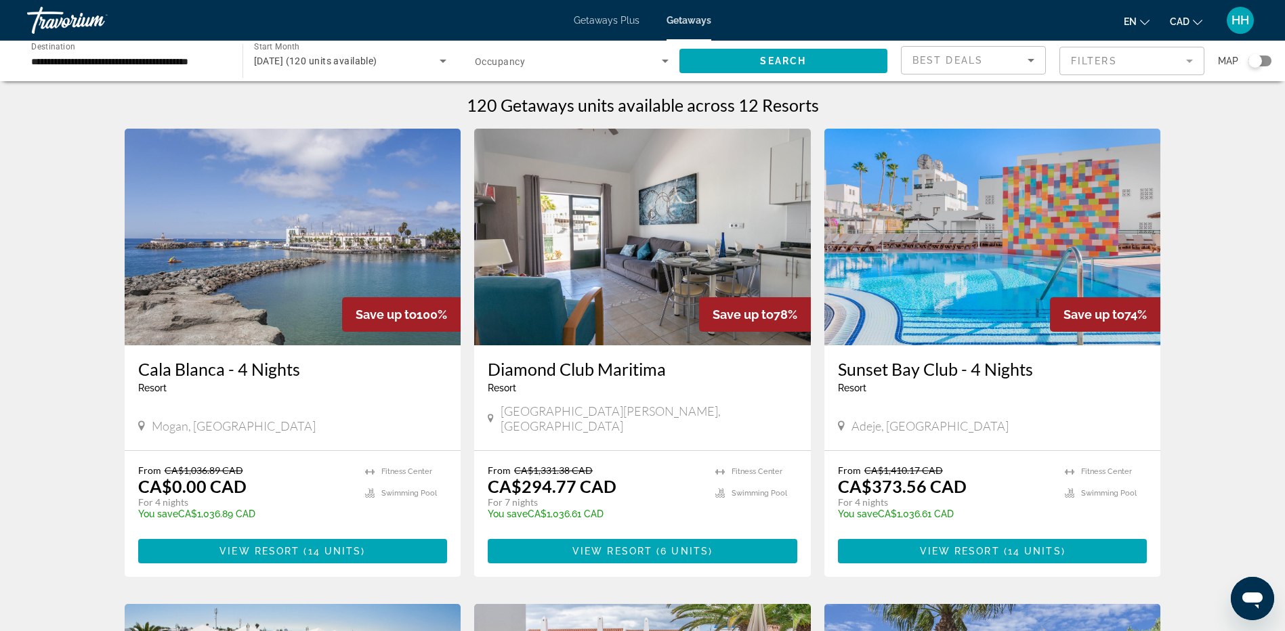
click at [1190, 58] on mat-form-field "Filters" at bounding box center [1131, 61] width 145 height 28
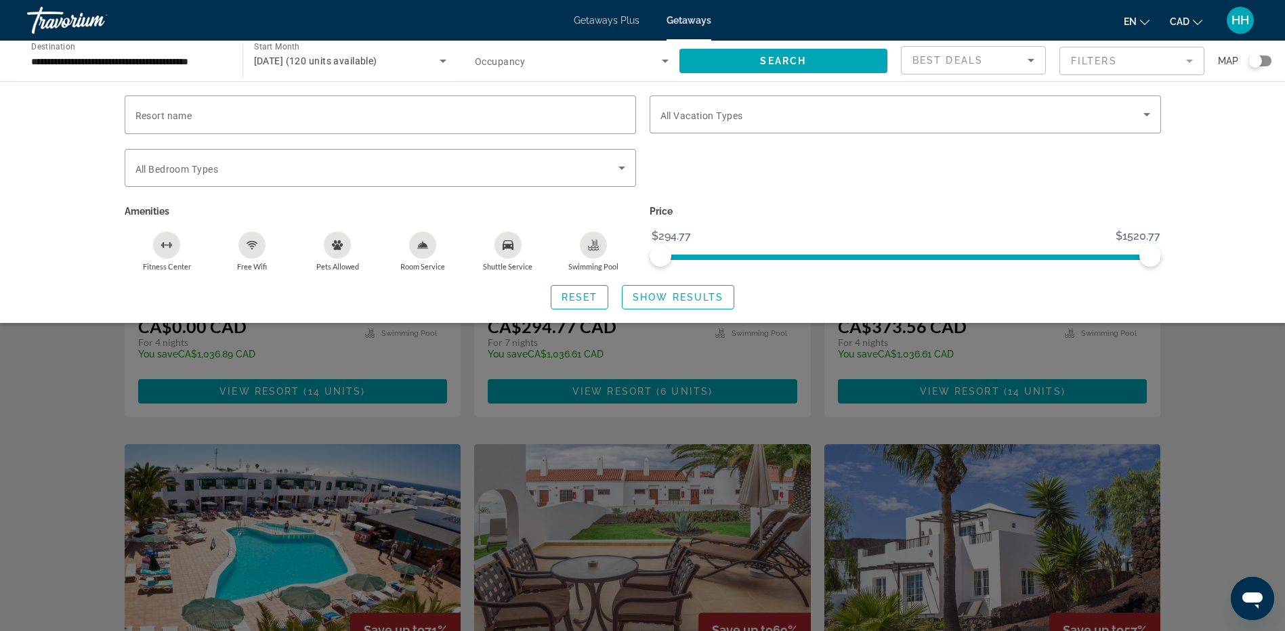
scroll to position [135, 0]
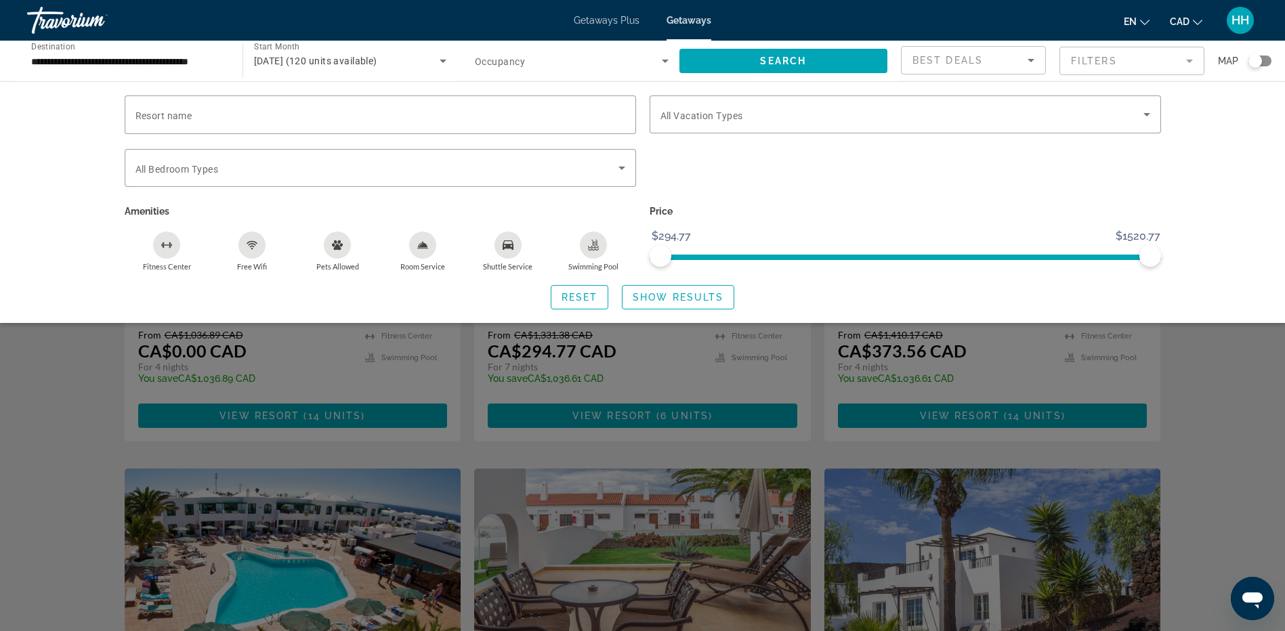
click at [1231, 230] on div "Resort name Vacation Types All Vacation Types Bedroom Types All Bedroom Types A…" at bounding box center [642, 202] width 1285 height 242
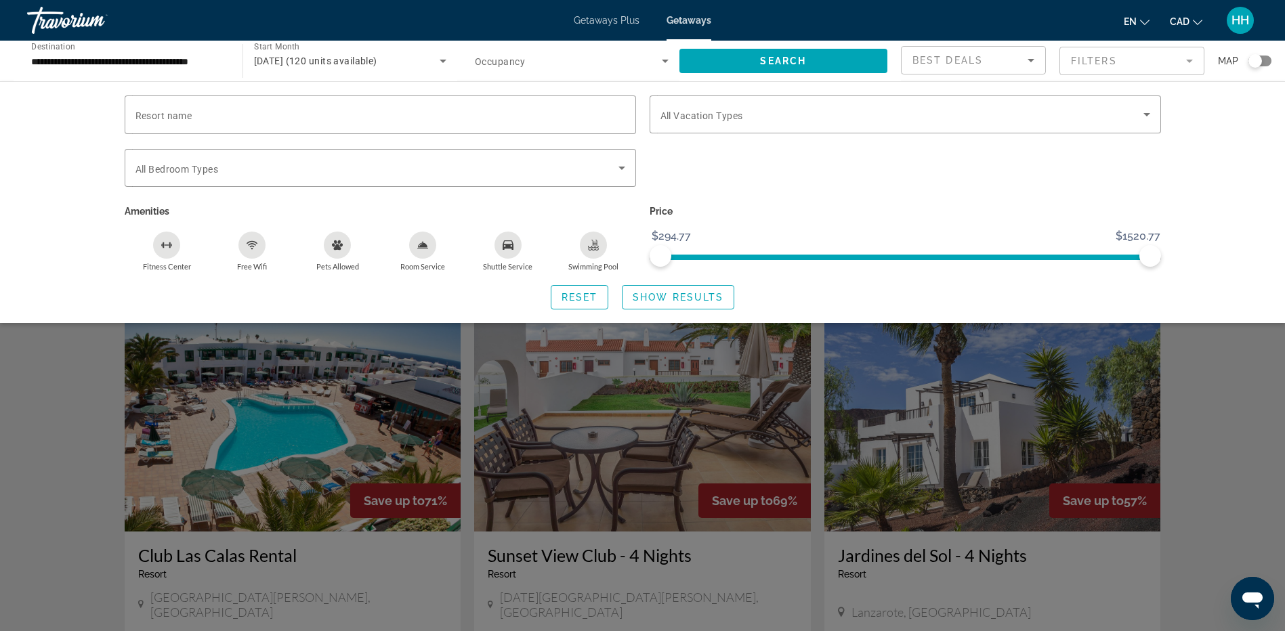
scroll to position [339, 0]
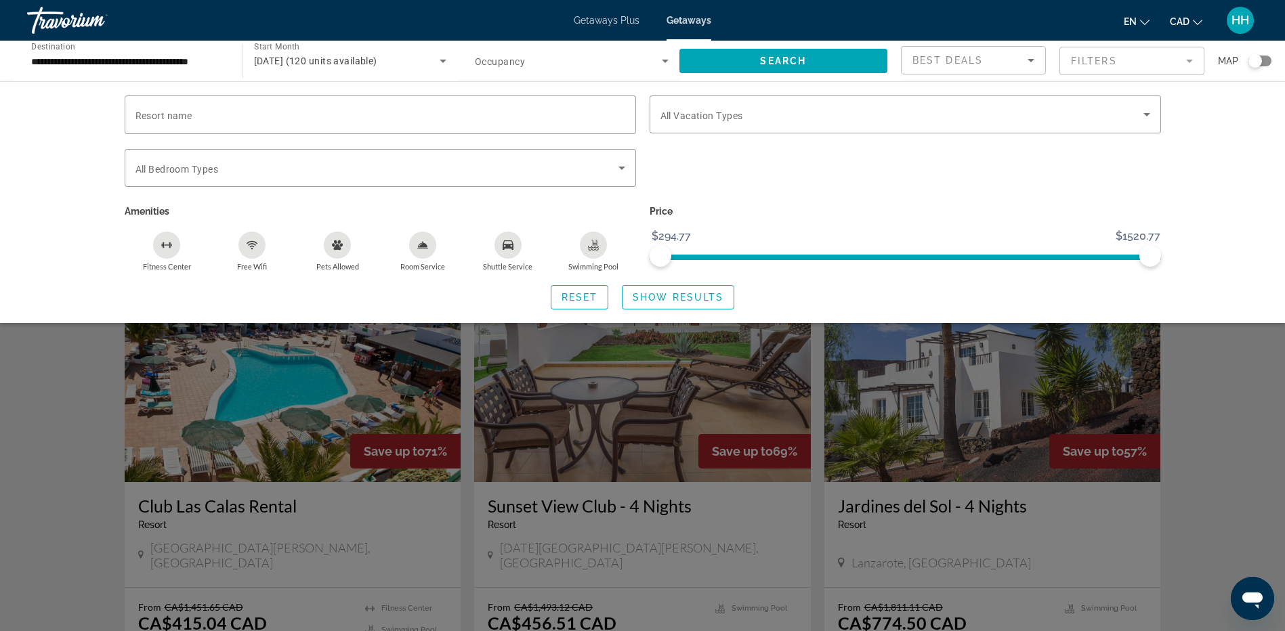
click at [806, 206] on p "Price" at bounding box center [905, 211] width 511 height 19
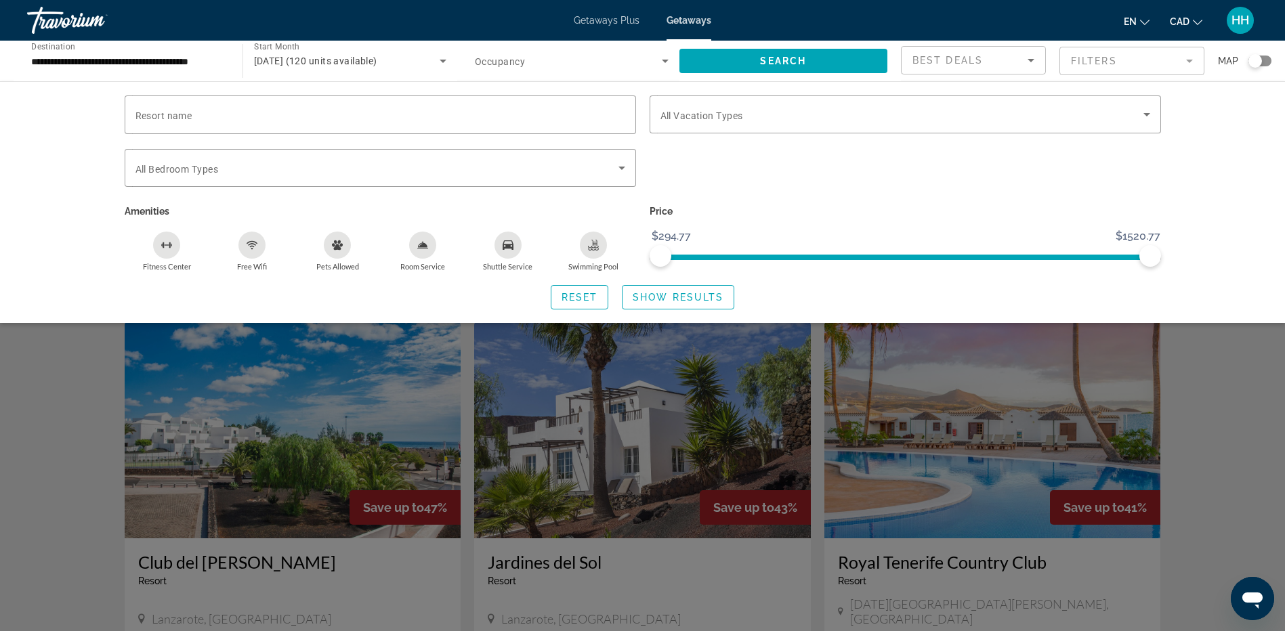
scroll to position [1287, 0]
